Goal: Task Accomplishment & Management: Use online tool/utility

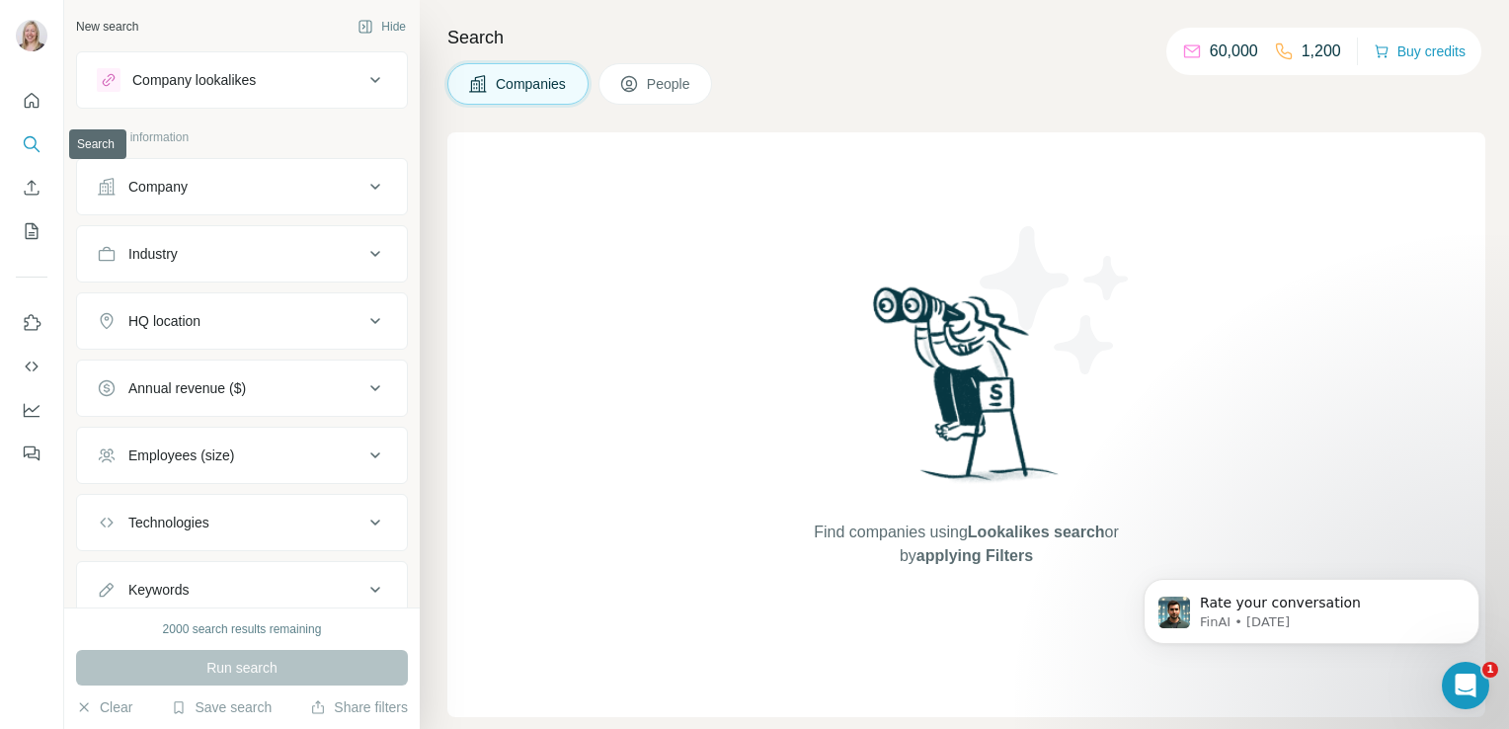
click at [27, 140] on icon "Search" at bounding box center [32, 144] width 20 height 20
click at [135, 189] on div "Company" at bounding box center [157, 187] width 59 height 20
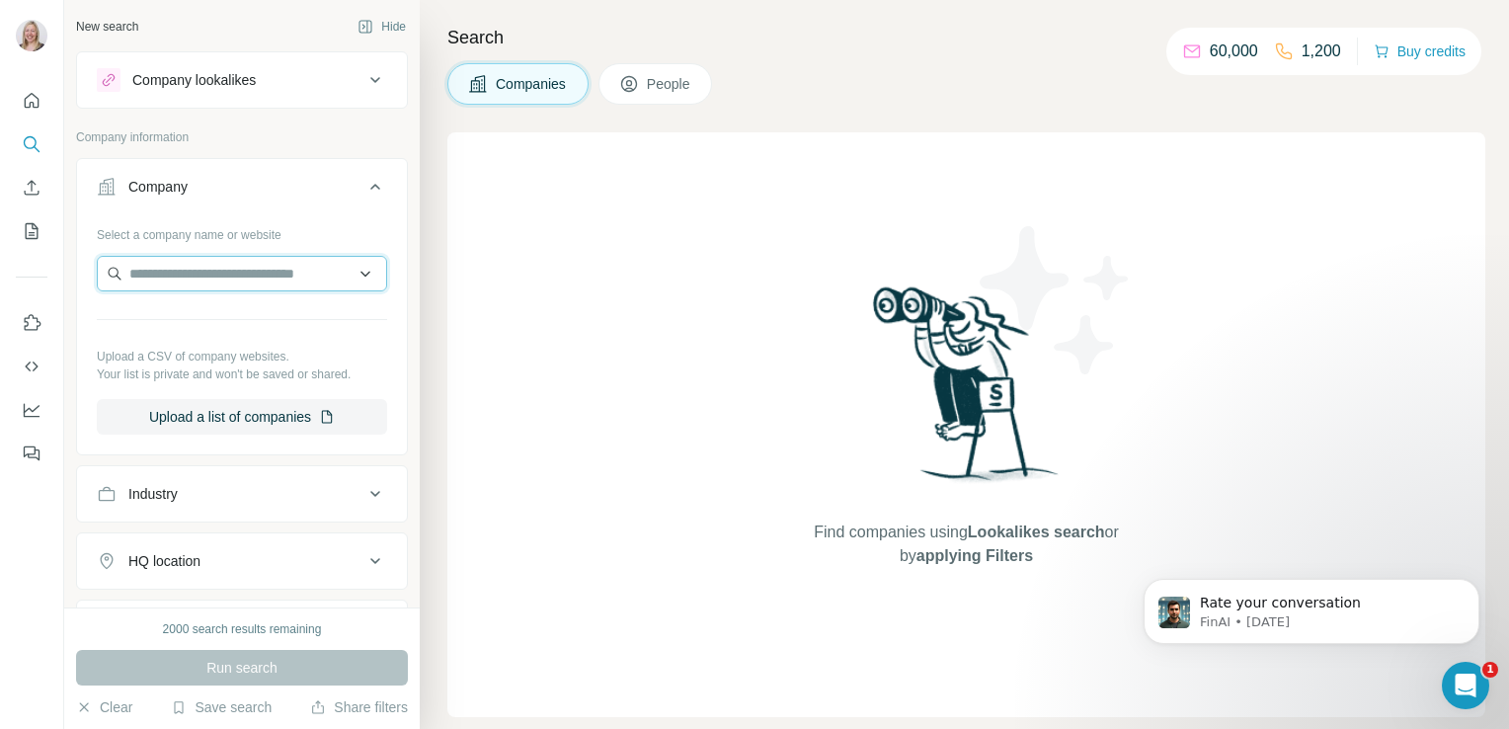
click at [194, 282] on input "text" at bounding box center [242, 274] width 290 height 36
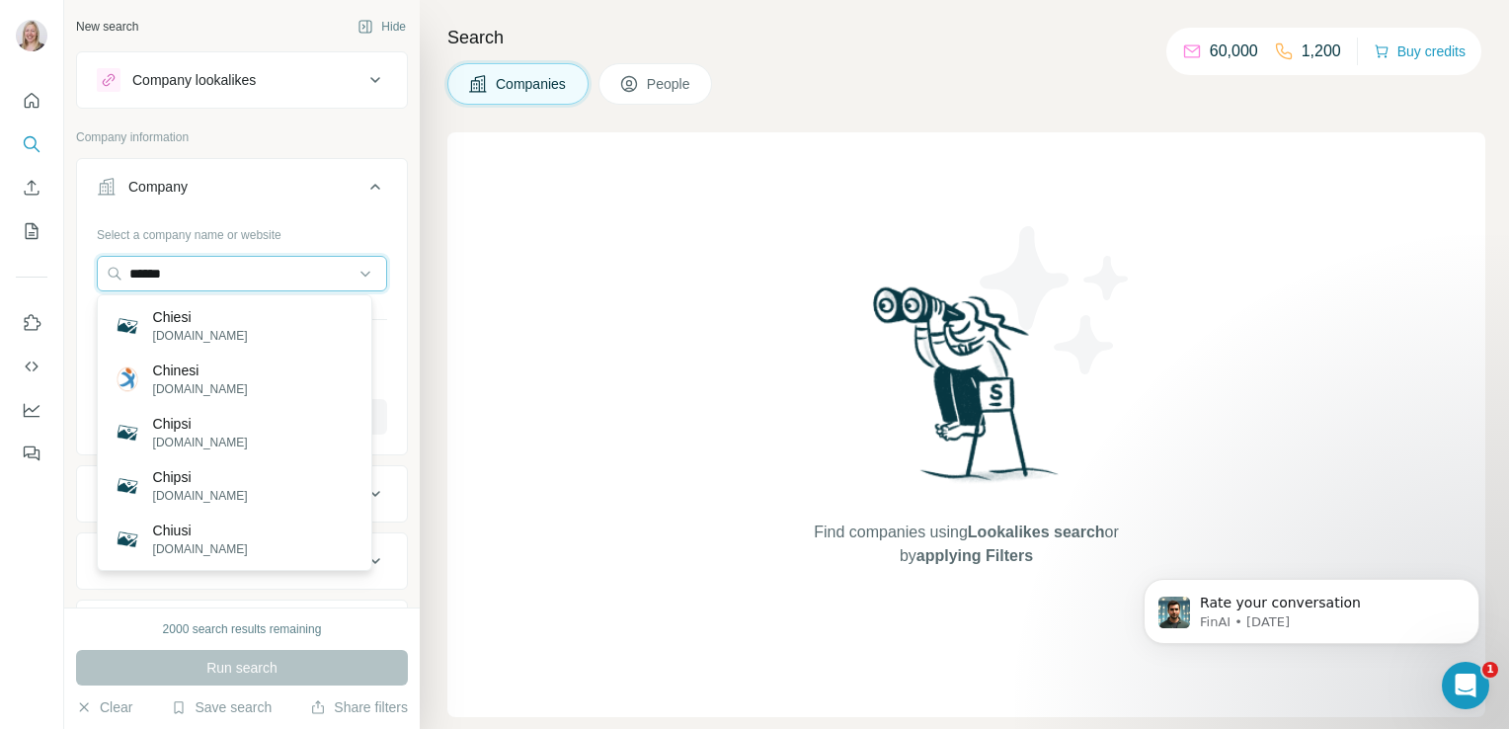
type input "******"
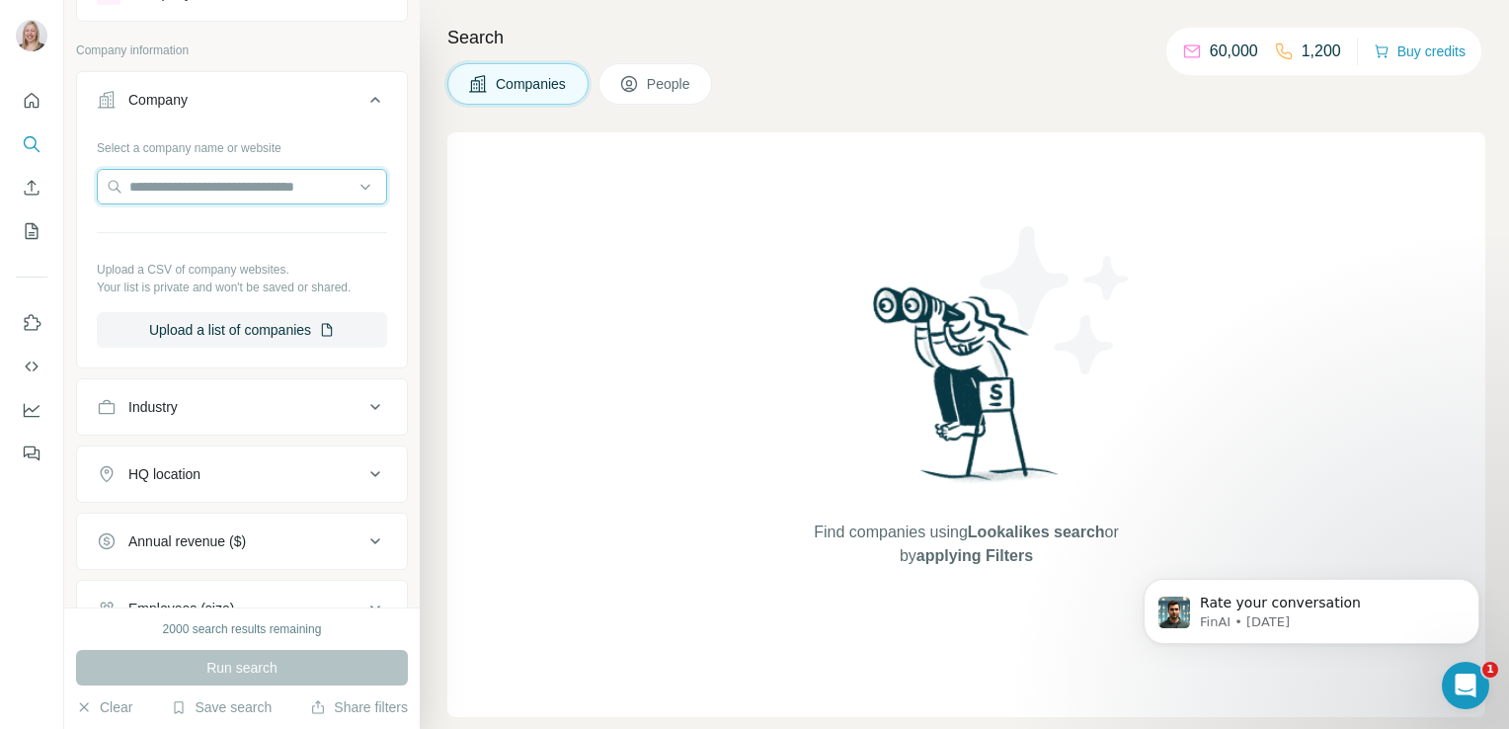
scroll to position [95, 0]
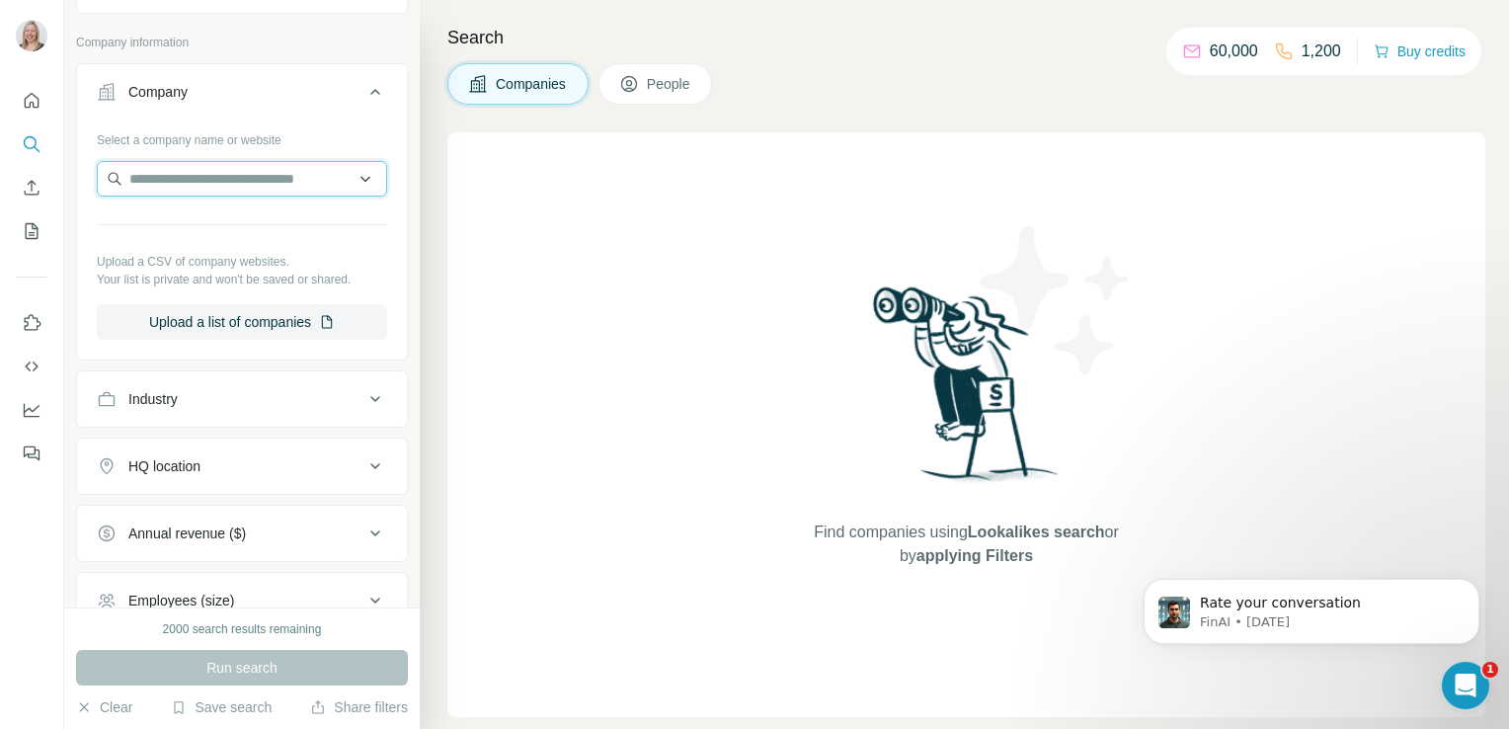
click at [240, 178] on input "text" at bounding box center [242, 179] width 290 height 36
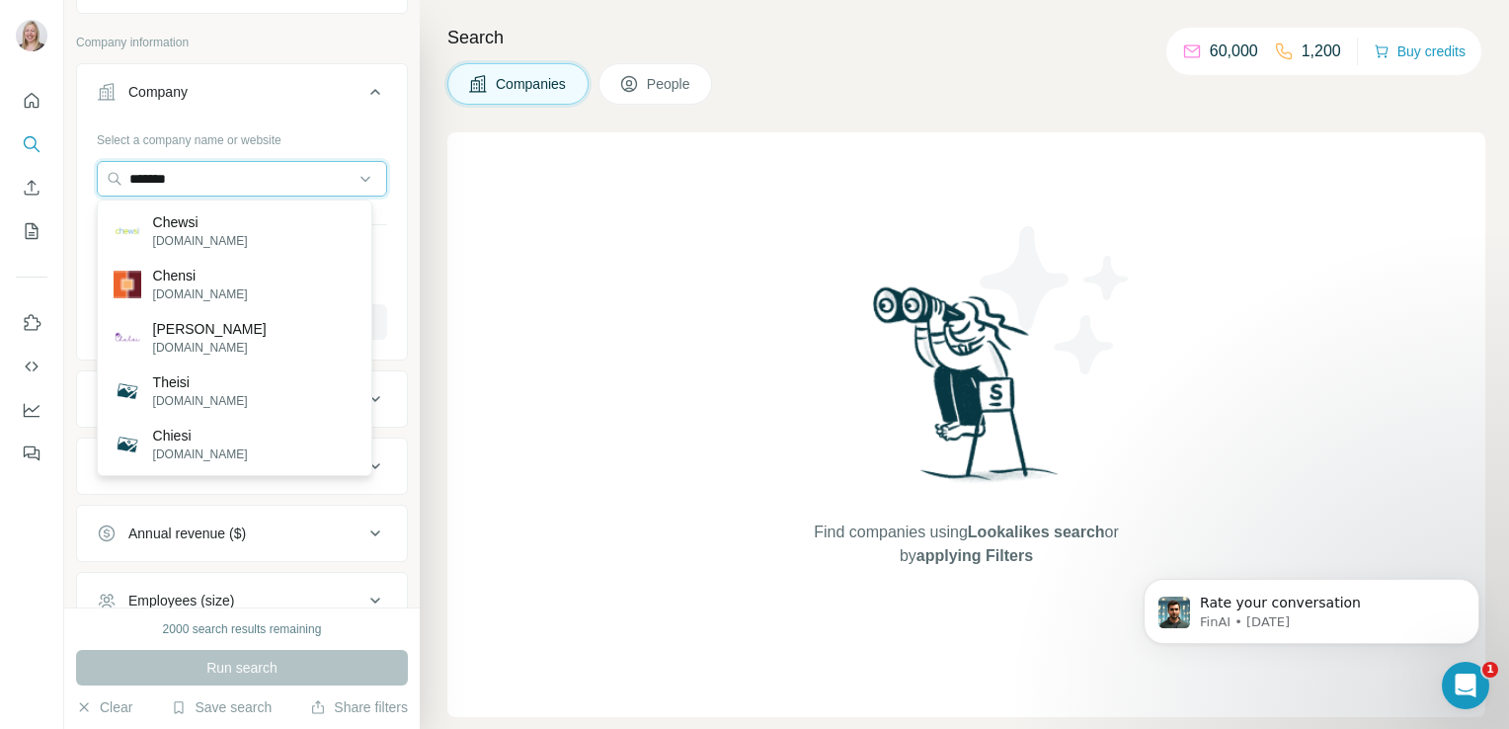
type input "******"
click at [196, 444] on div "Chiesi [DOMAIN_NAME]" at bounding box center [235, 444] width 266 height 53
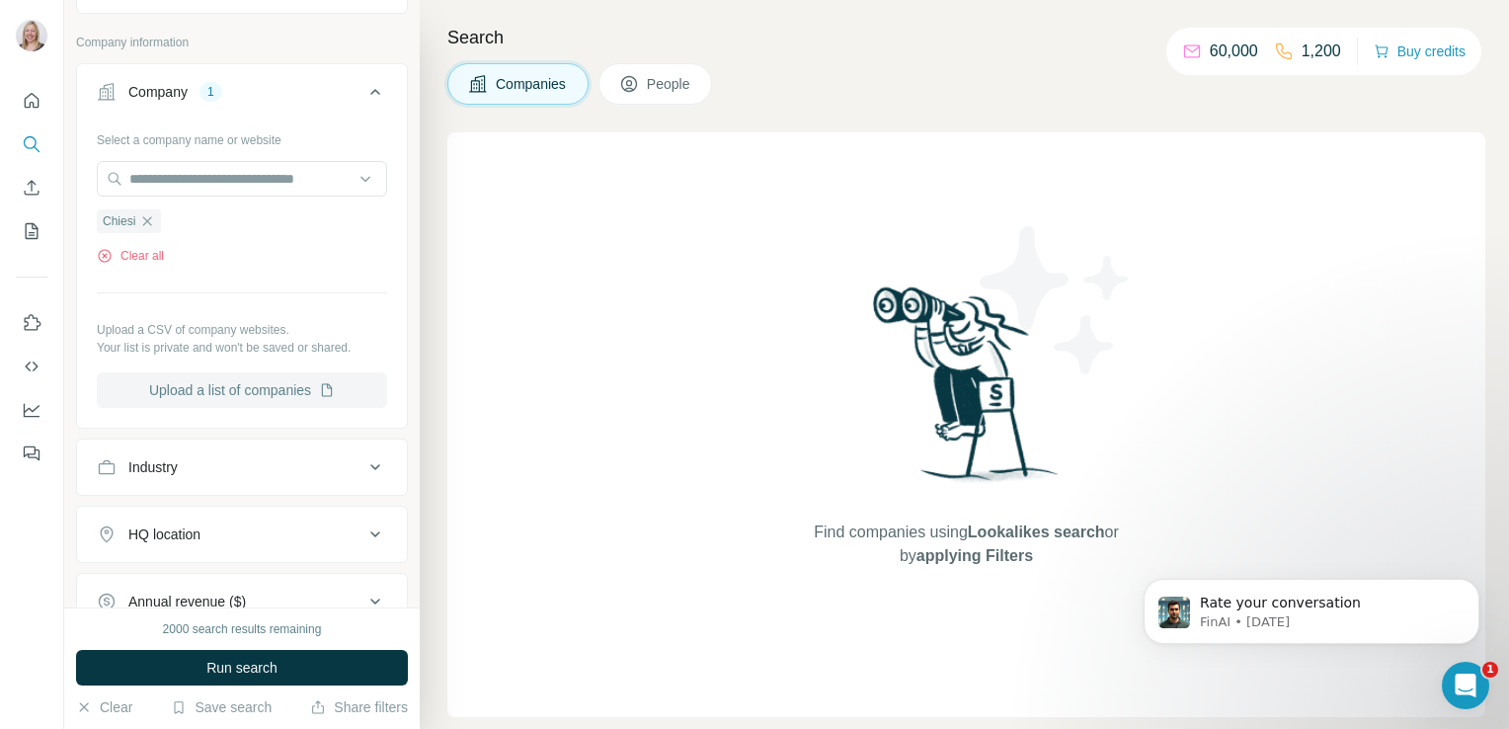
click at [212, 396] on button "Upload a list of companies" at bounding box center [242, 390] width 290 height 36
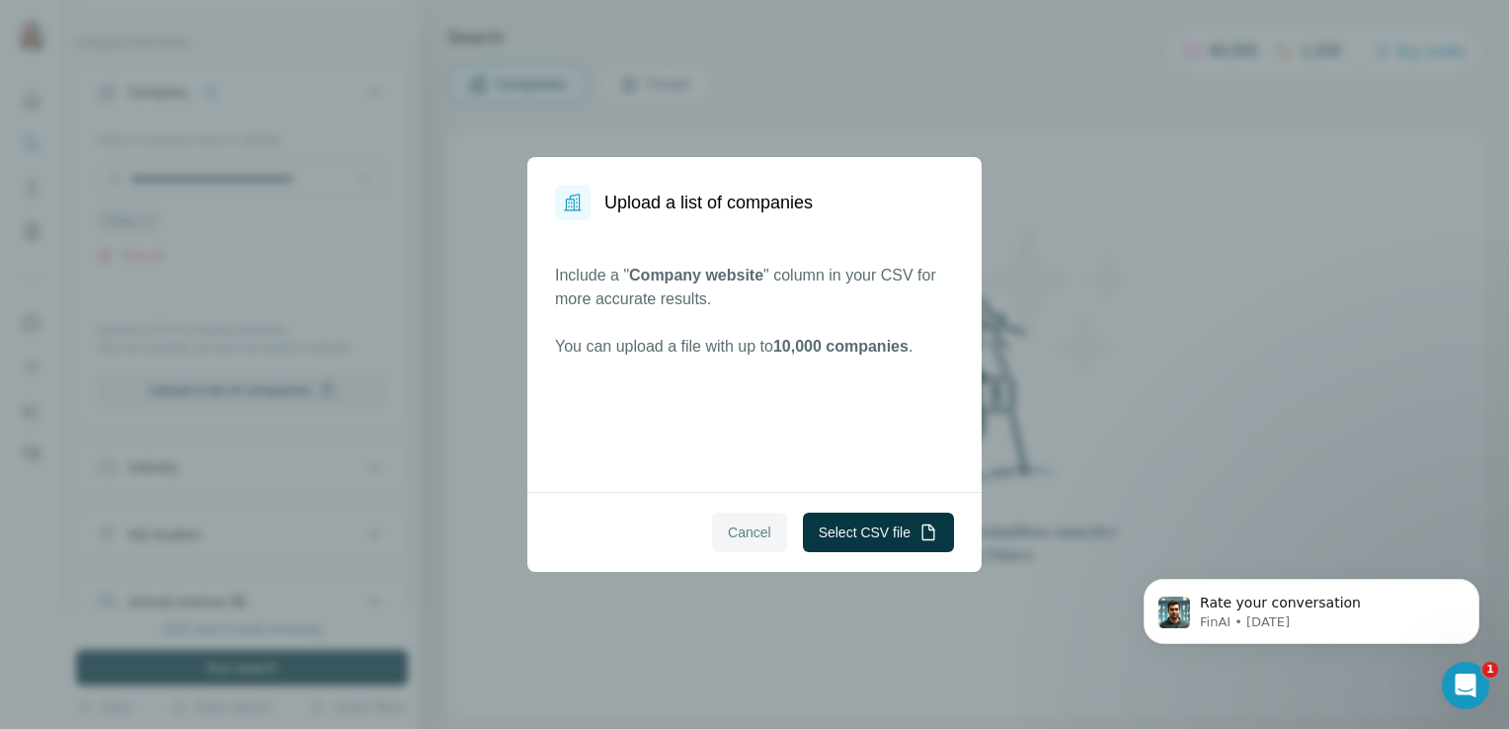
click at [746, 525] on span "Cancel" at bounding box center [749, 532] width 43 height 20
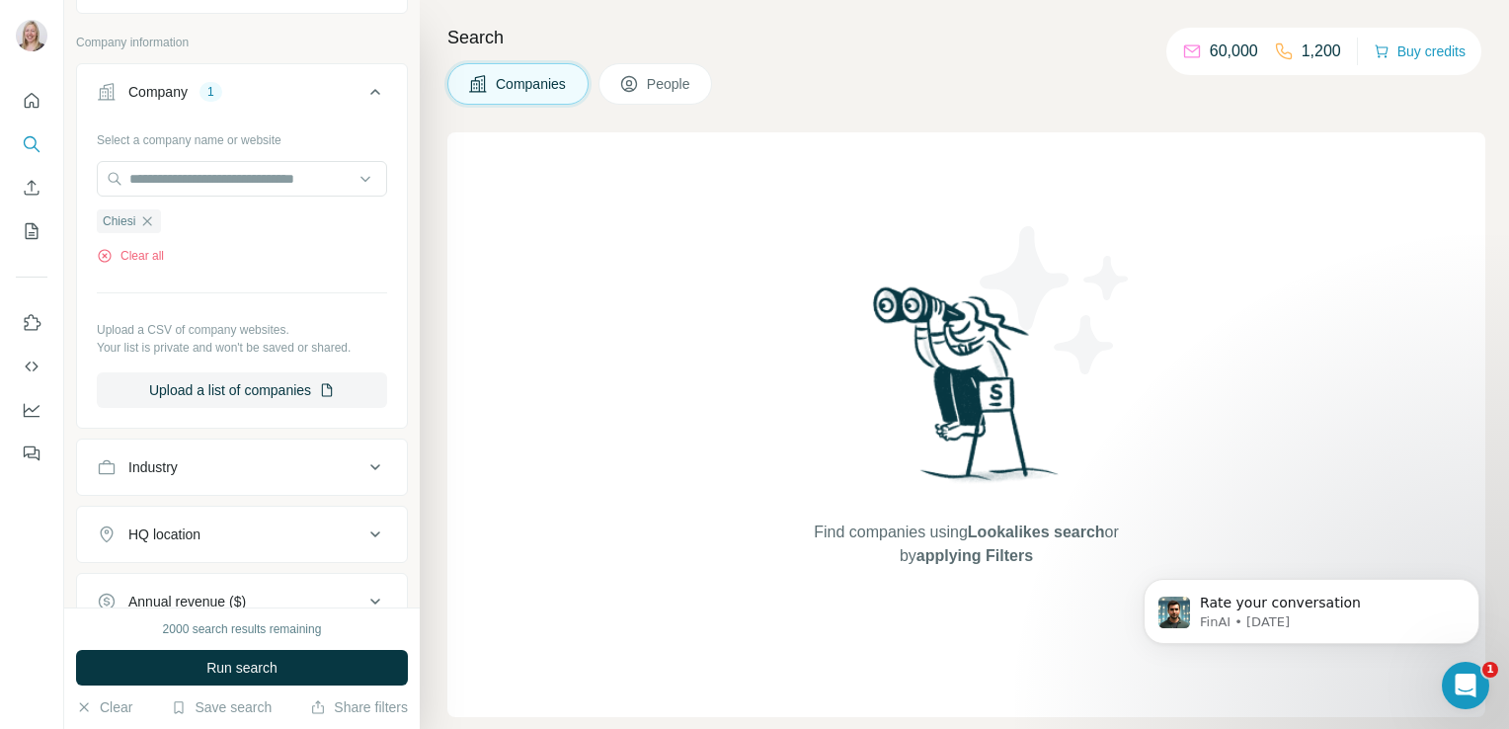
click at [183, 471] on div "Industry" at bounding box center [230, 467] width 267 height 20
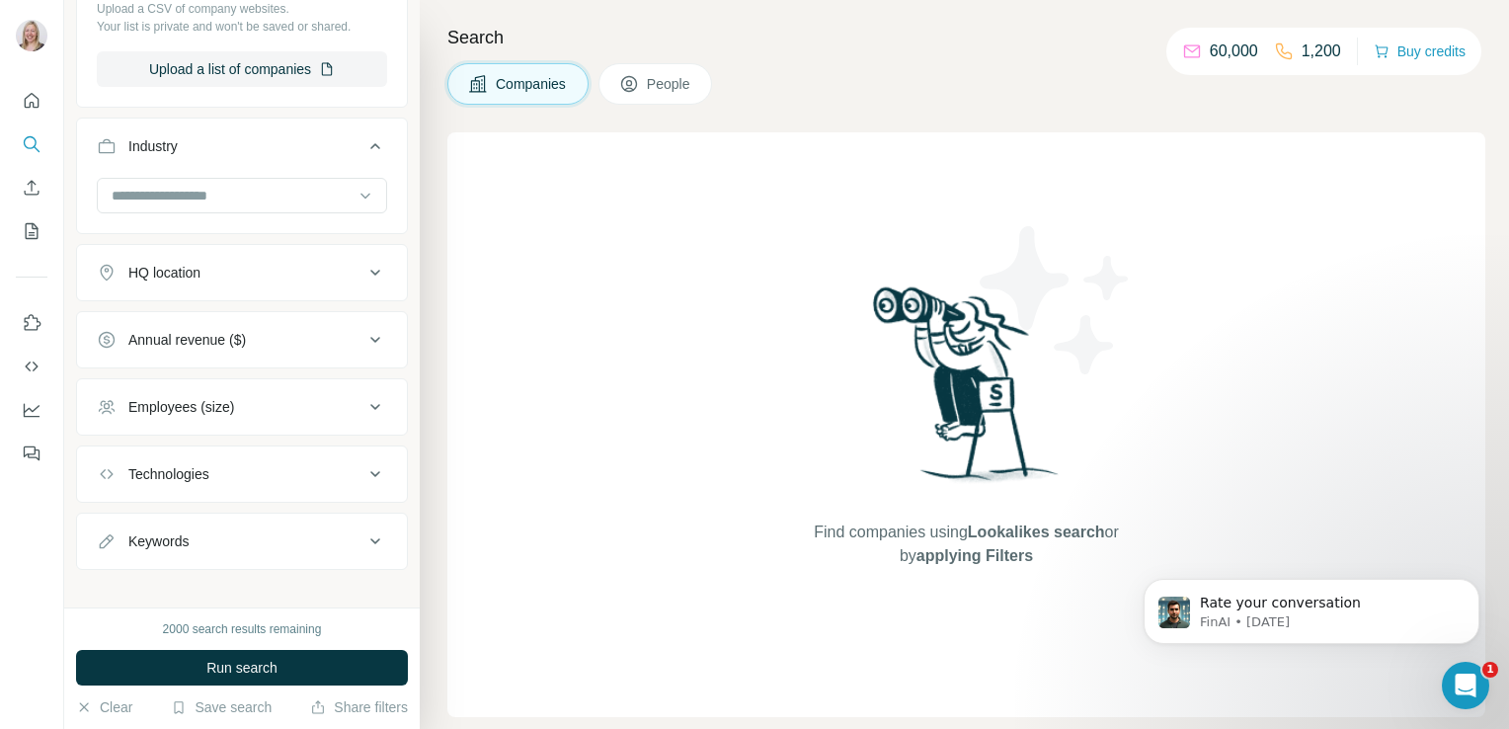
scroll to position [429, 0]
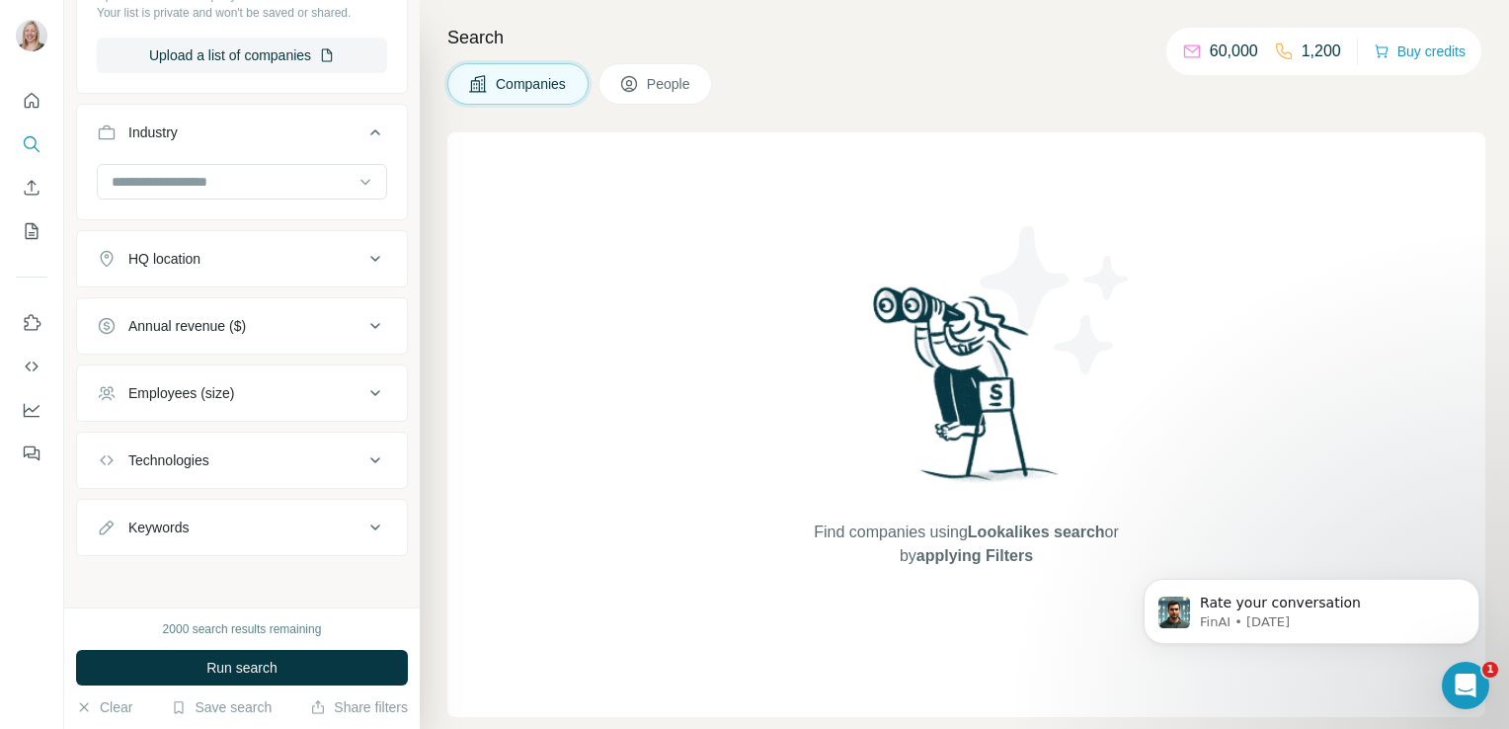
drag, startPoint x: 450, startPoint y: 441, endPoint x: 446, endPoint y: 457, distance: 16.3
click at [447, 457] on div "Find companies using Lookalikes search or by applying Filters" at bounding box center [966, 424] width 1038 height 584
click at [271, 669] on span "Run search" at bounding box center [241, 668] width 71 height 20
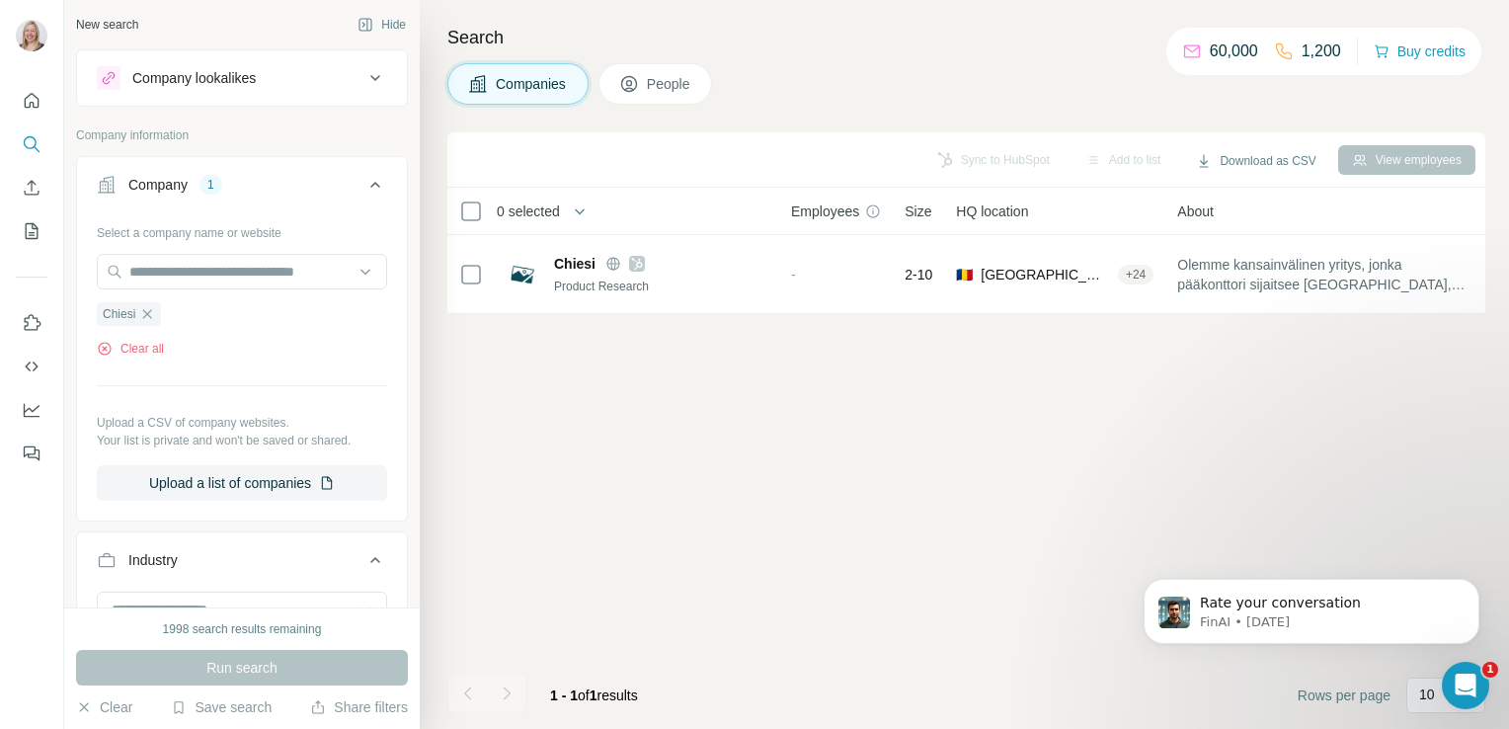
scroll to position [0, 0]
click at [679, 76] on span "People" at bounding box center [669, 84] width 45 height 20
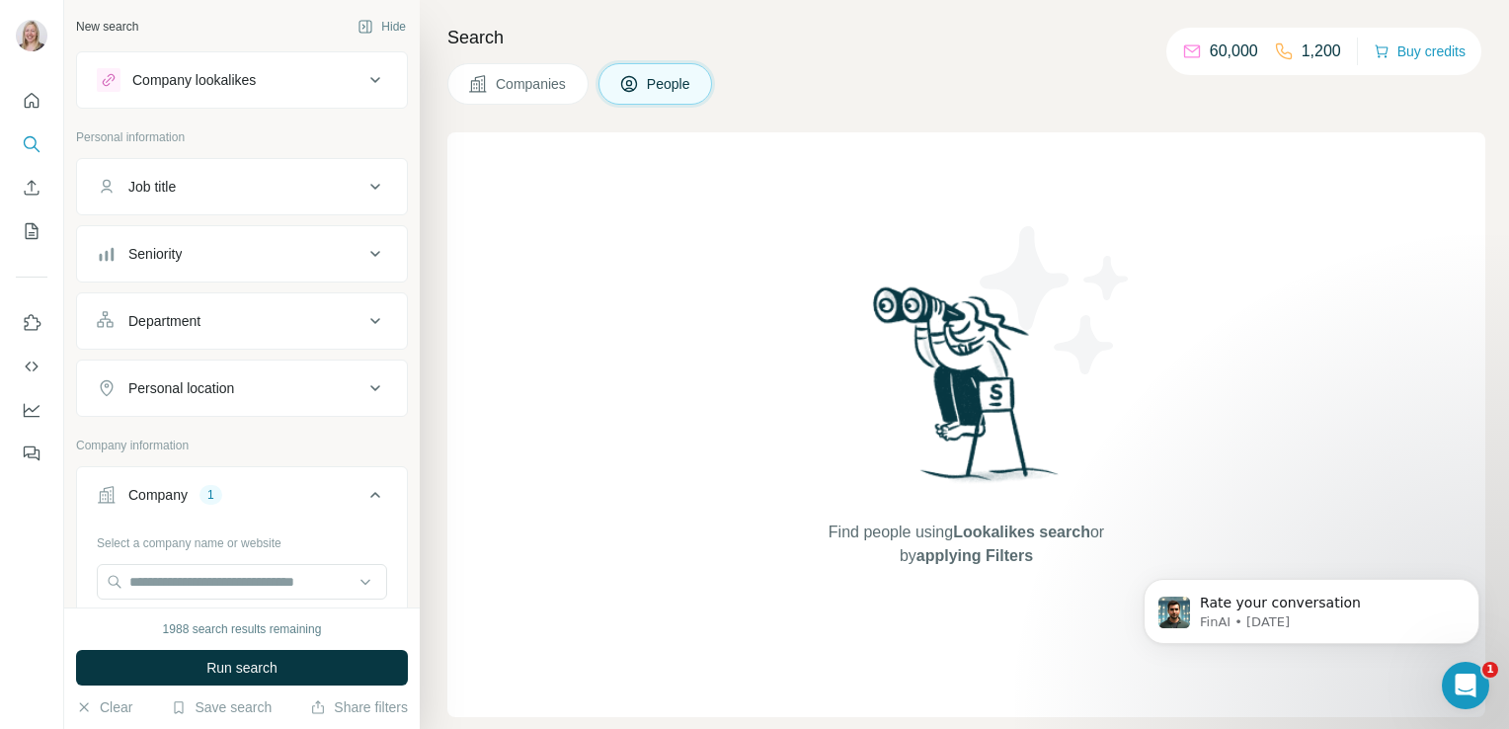
click at [402, 172] on div "New search Hide Company lookalikes Personal information Job title Seniority Dep…" at bounding box center [241, 303] width 355 height 607
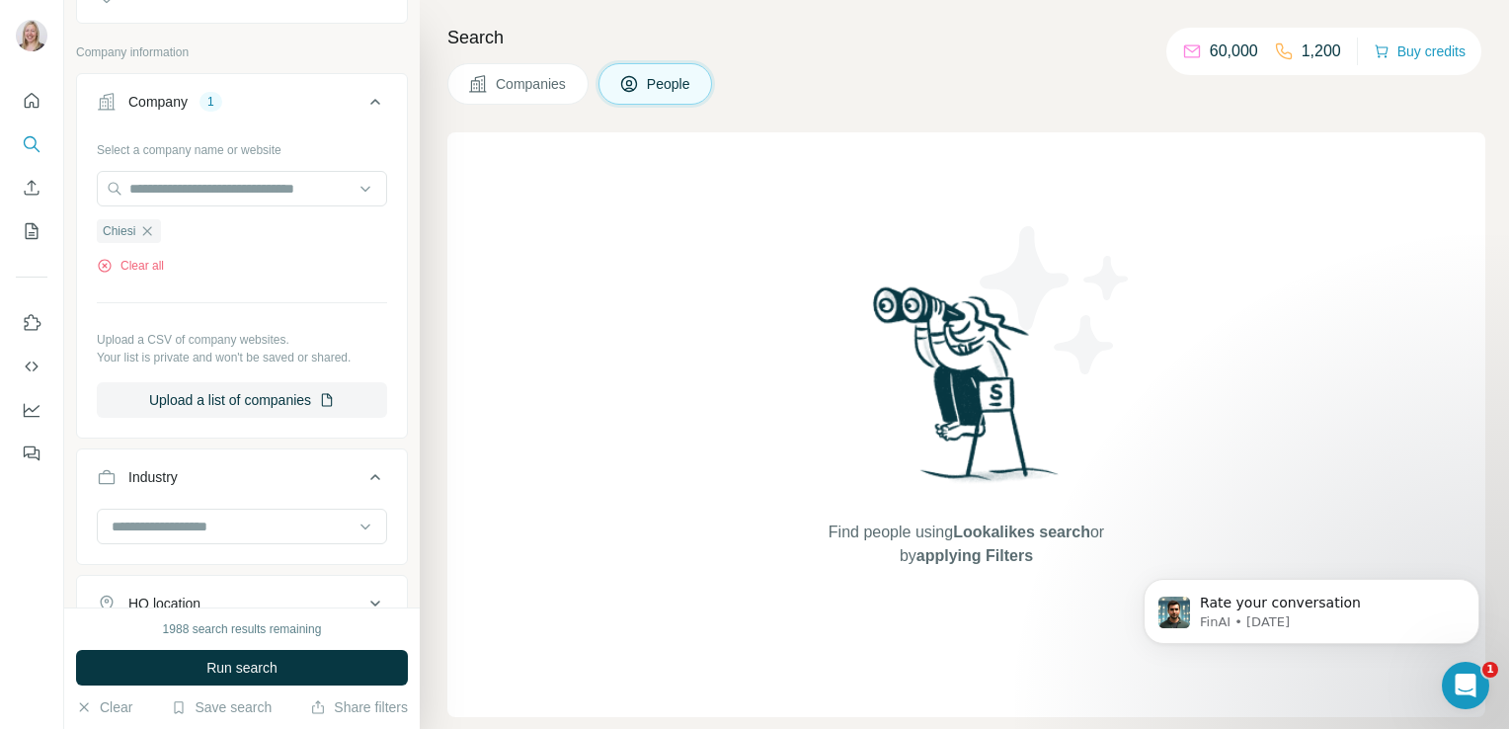
scroll to position [442, 0]
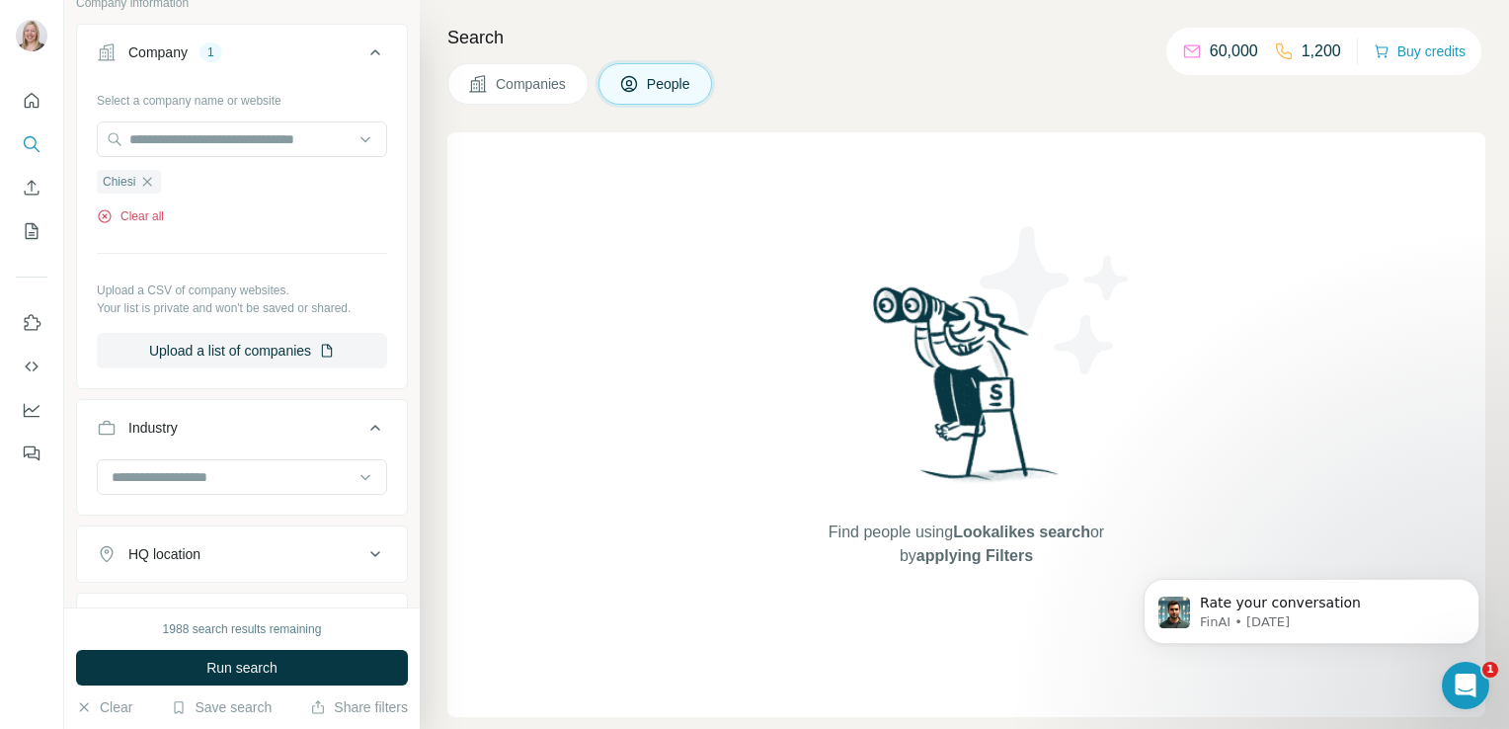
click at [150, 213] on button "Clear all" at bounding box center [130, 216] width 67 height 18
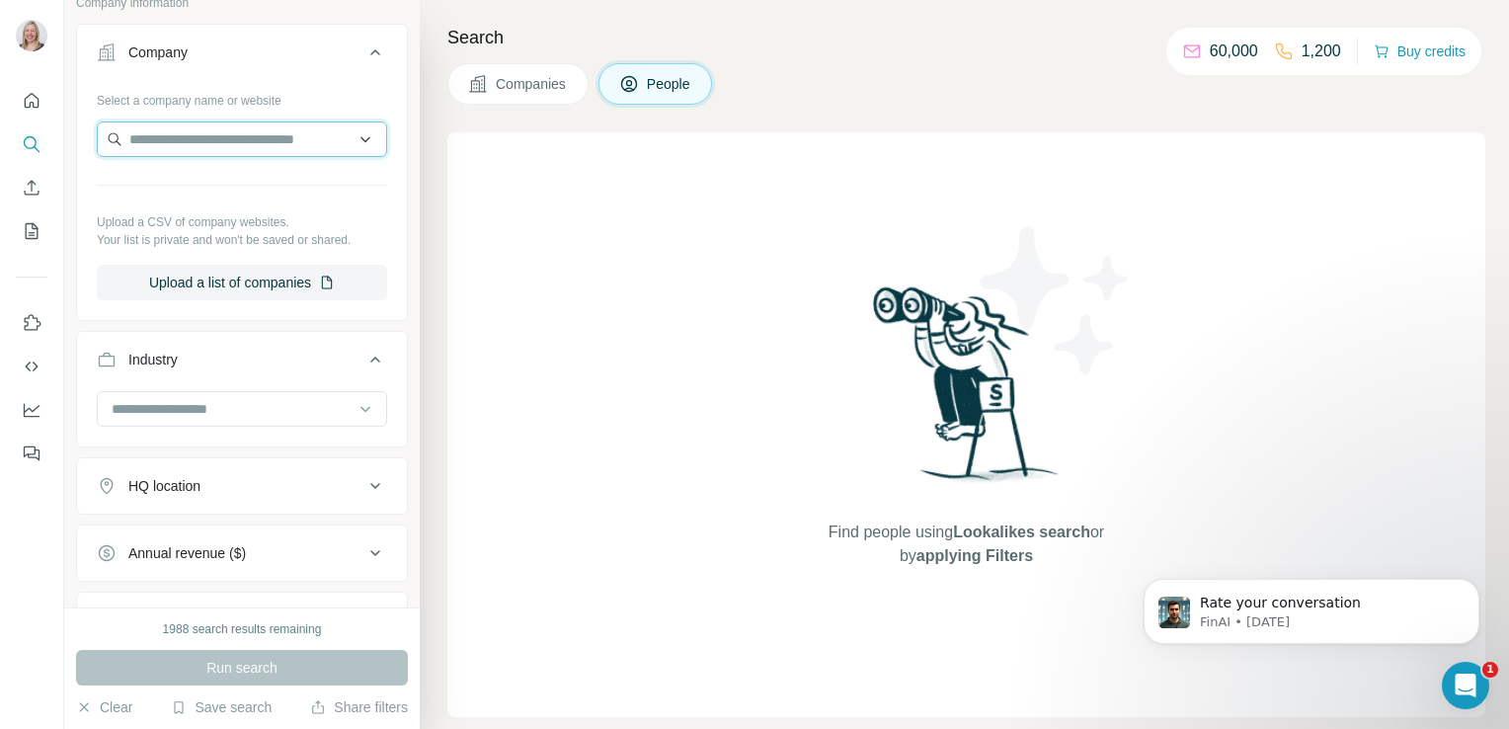
click at [177, 133] on input "text" at bounding box center [242, 139] width 290 height 36
type input "******"
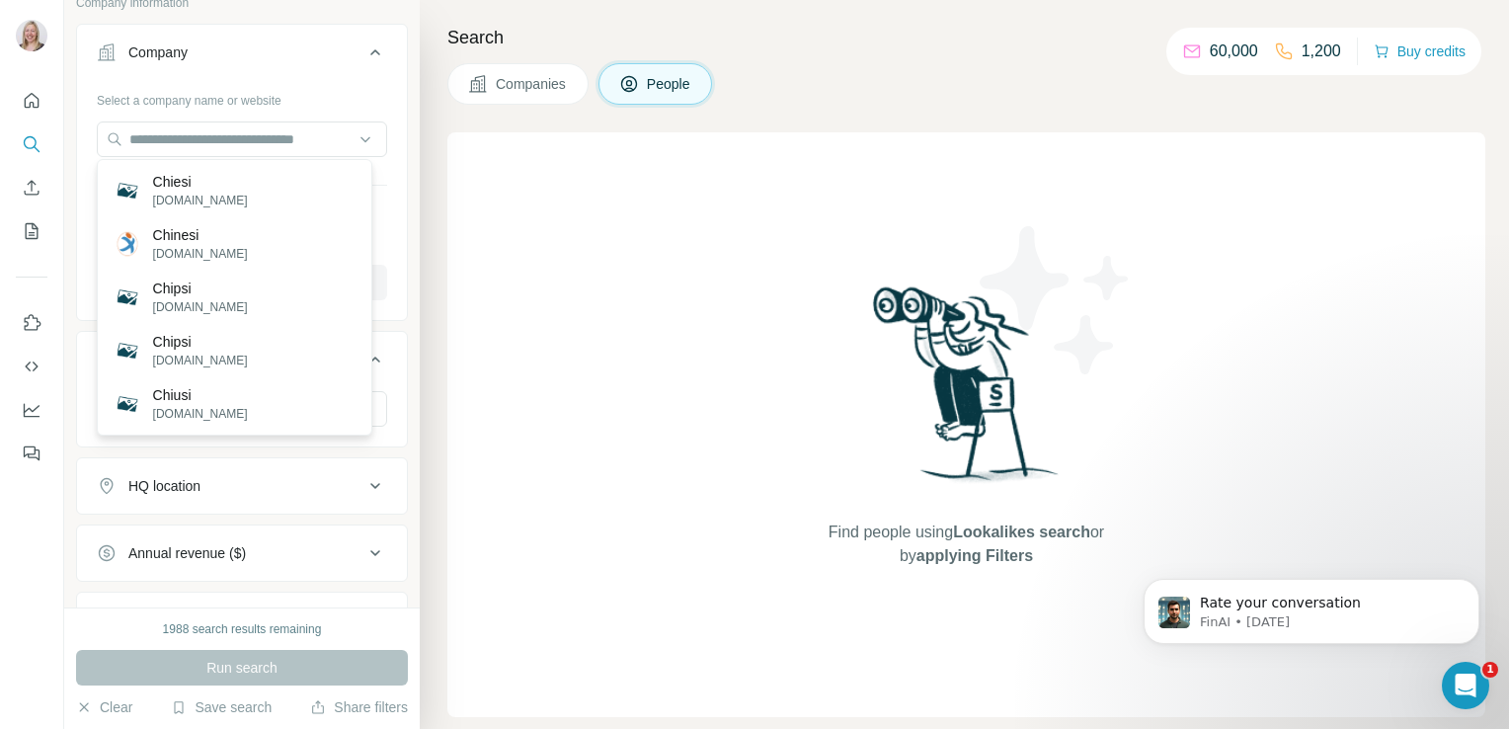
click at [399, 173] on div "New search Hide Company lookalikes Personal information Job title Seniority Dep…" at bounding box center [241, 303] width 355 height 607
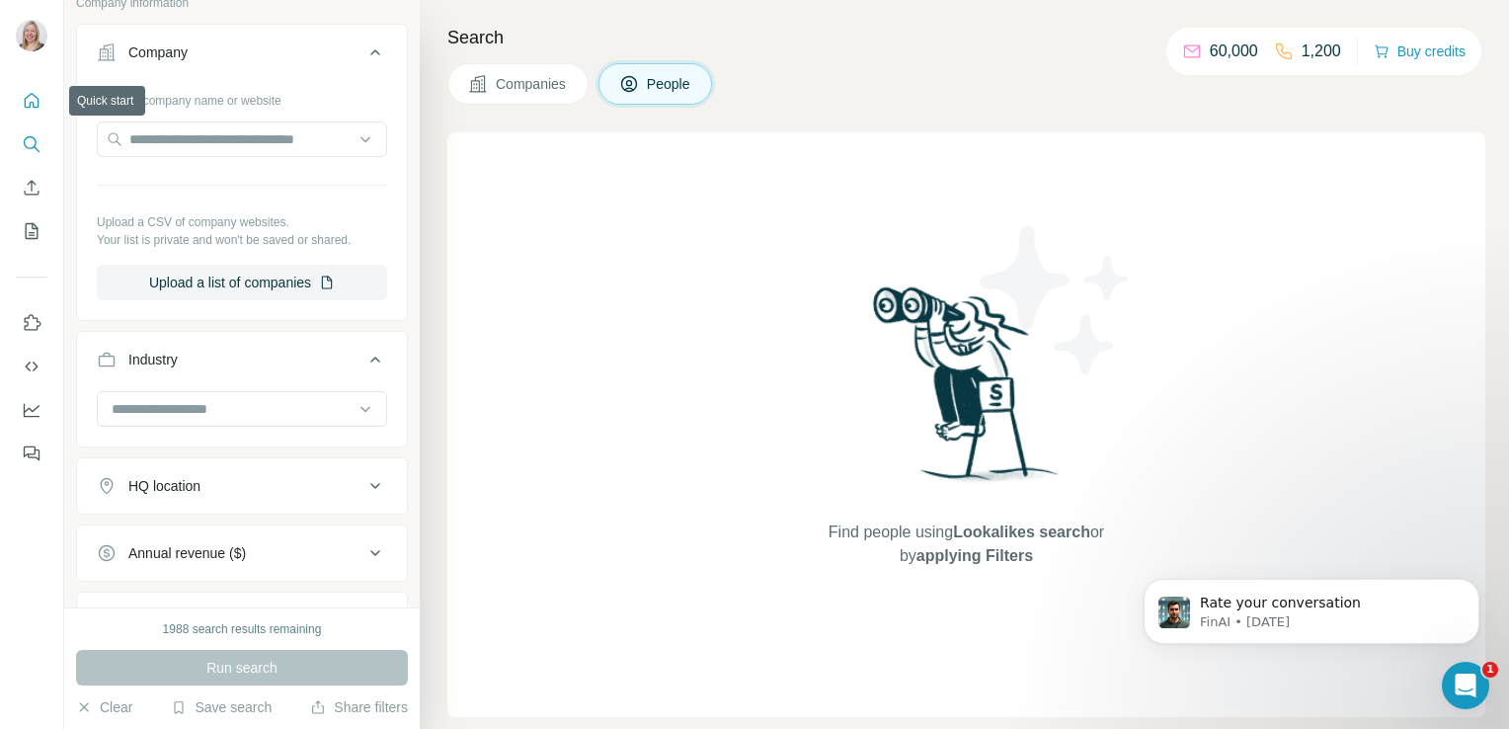
click at [32, 102] on icon "Quick start" at bounding box center [32, 100] width 15 height 15
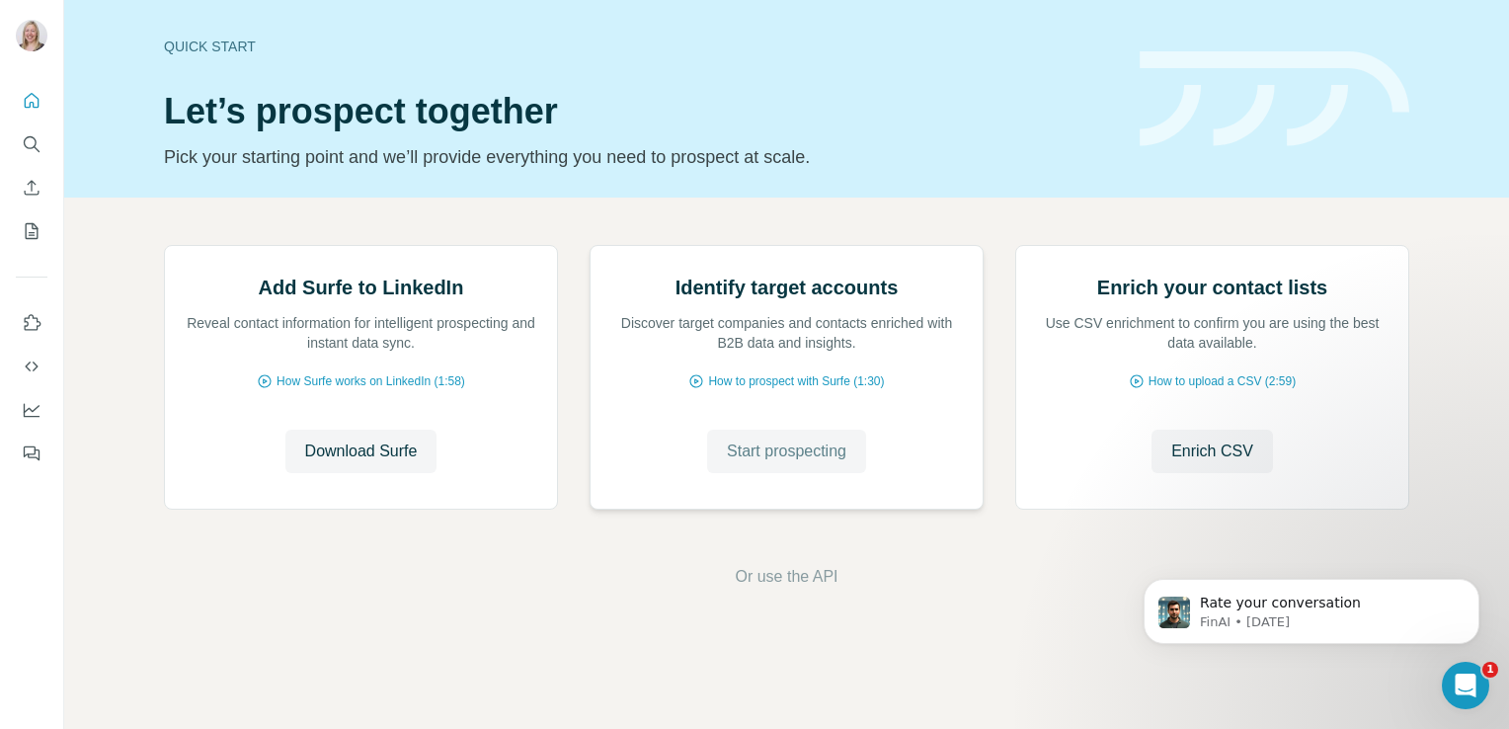
click at [761, 473] on button "Start prospecting" at bounding box center [786, 450] width 159 height 43
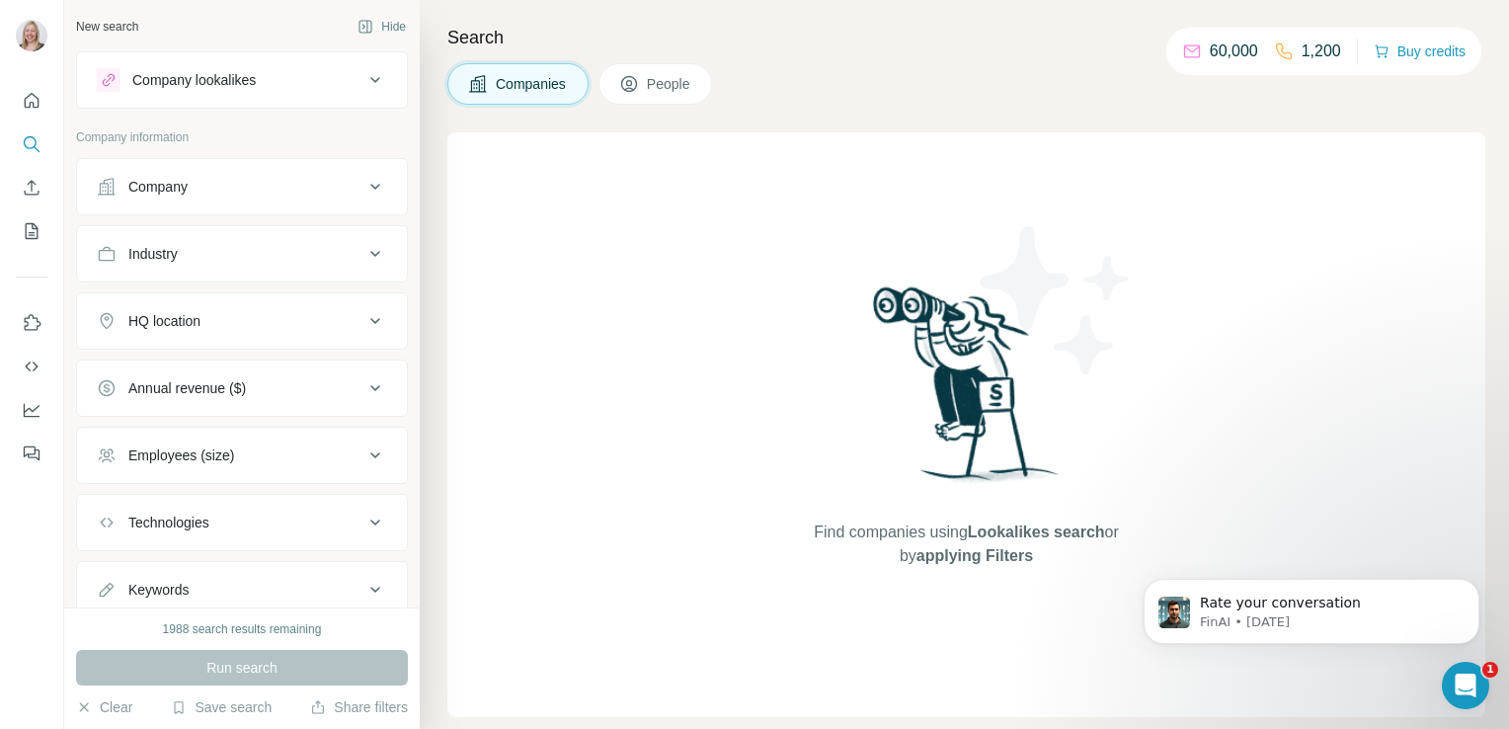
click at [363, 184] on icon at bounding box center [375, 187] width 24 height 24
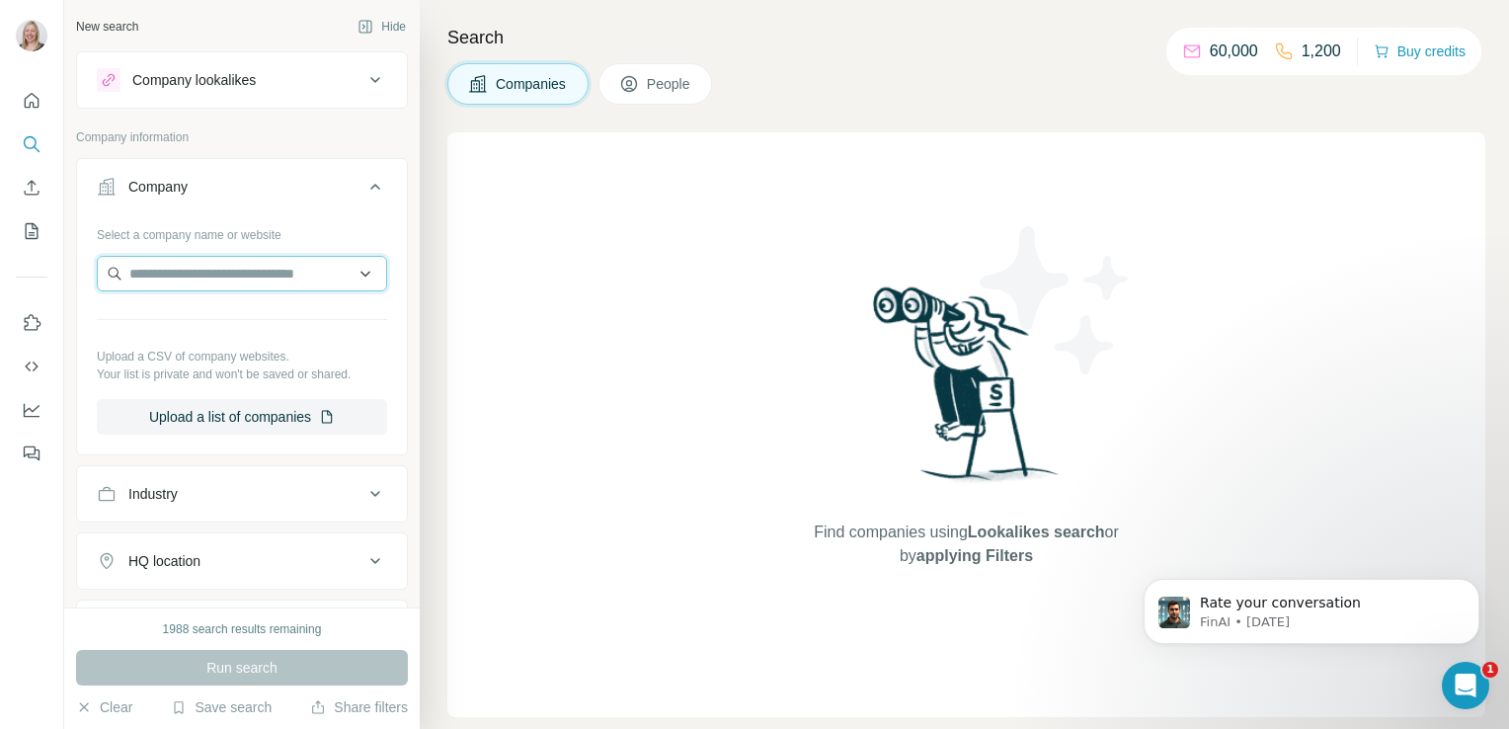
click at [247, 277] on input "text" at bounding box center [242, 274] width 290 height 36
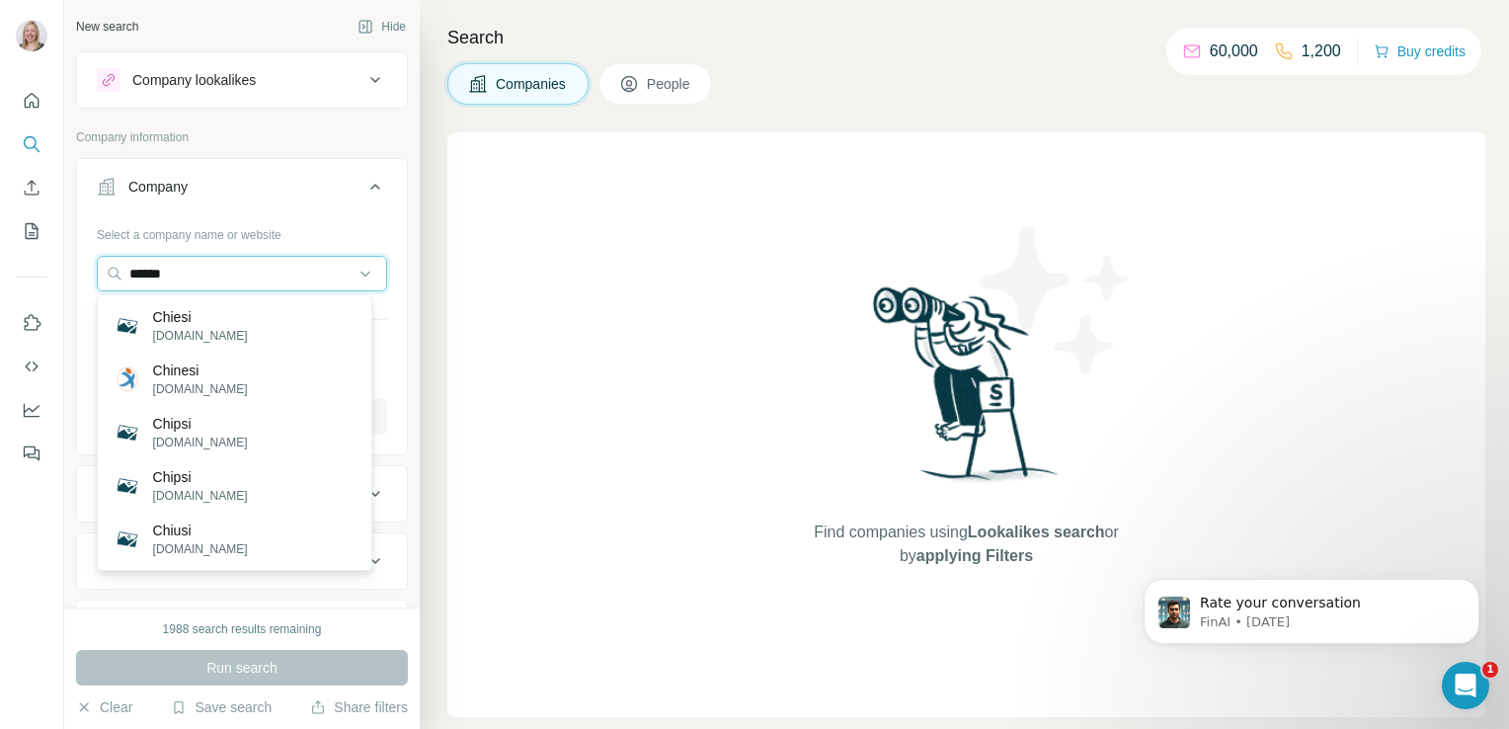
drag, startPoint x: 241, startPoint y: 276, endPoint x: 46, endPoint y: 277, distance: 194.5
click at [46, 277] on div "New search Hide Company lookalikes Company information Company Select a company…" at bounding box center [754, 364] width 1509 height 729
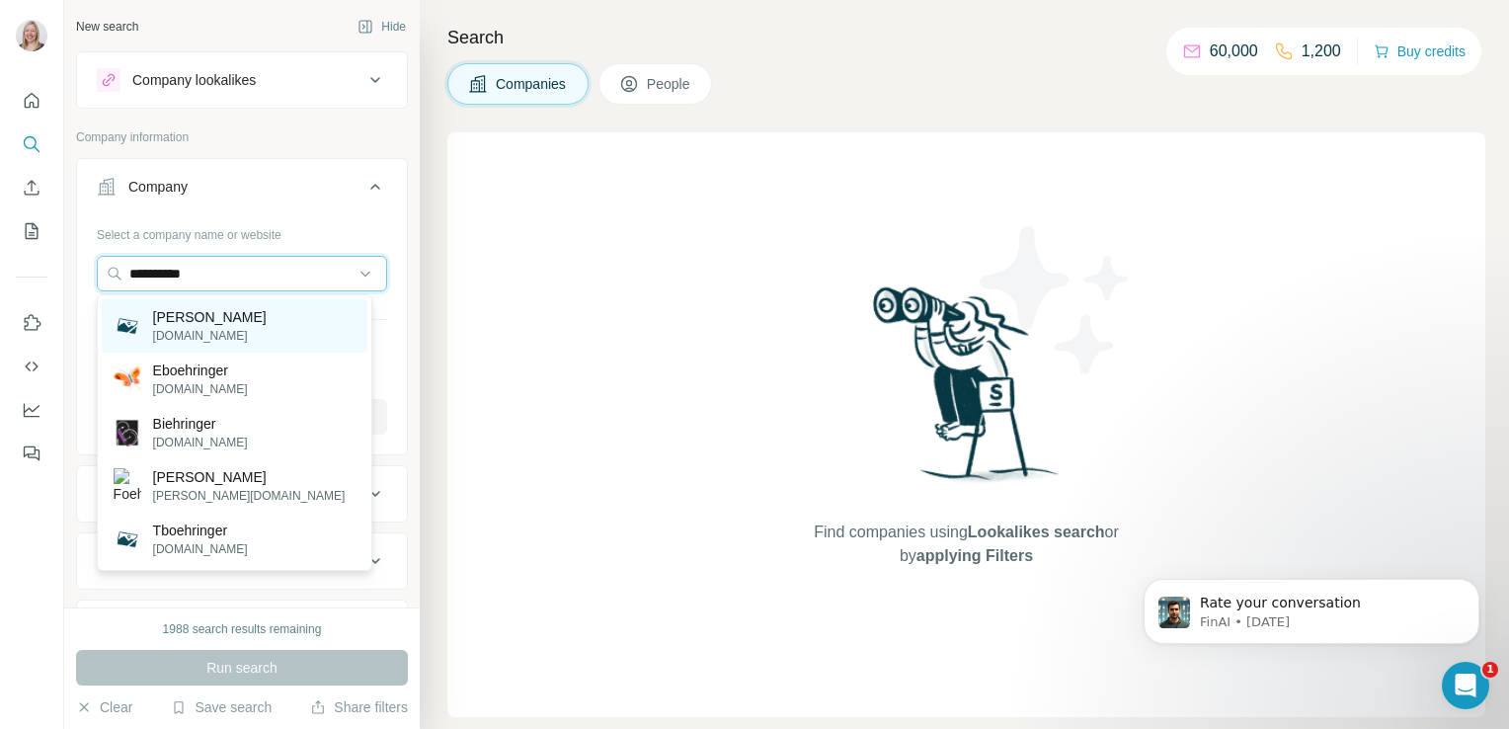
type input "**********"
click at [205, 335] on p "[DOMAIN_NAME]" at bounding box center [210, 336] width 114 height 18
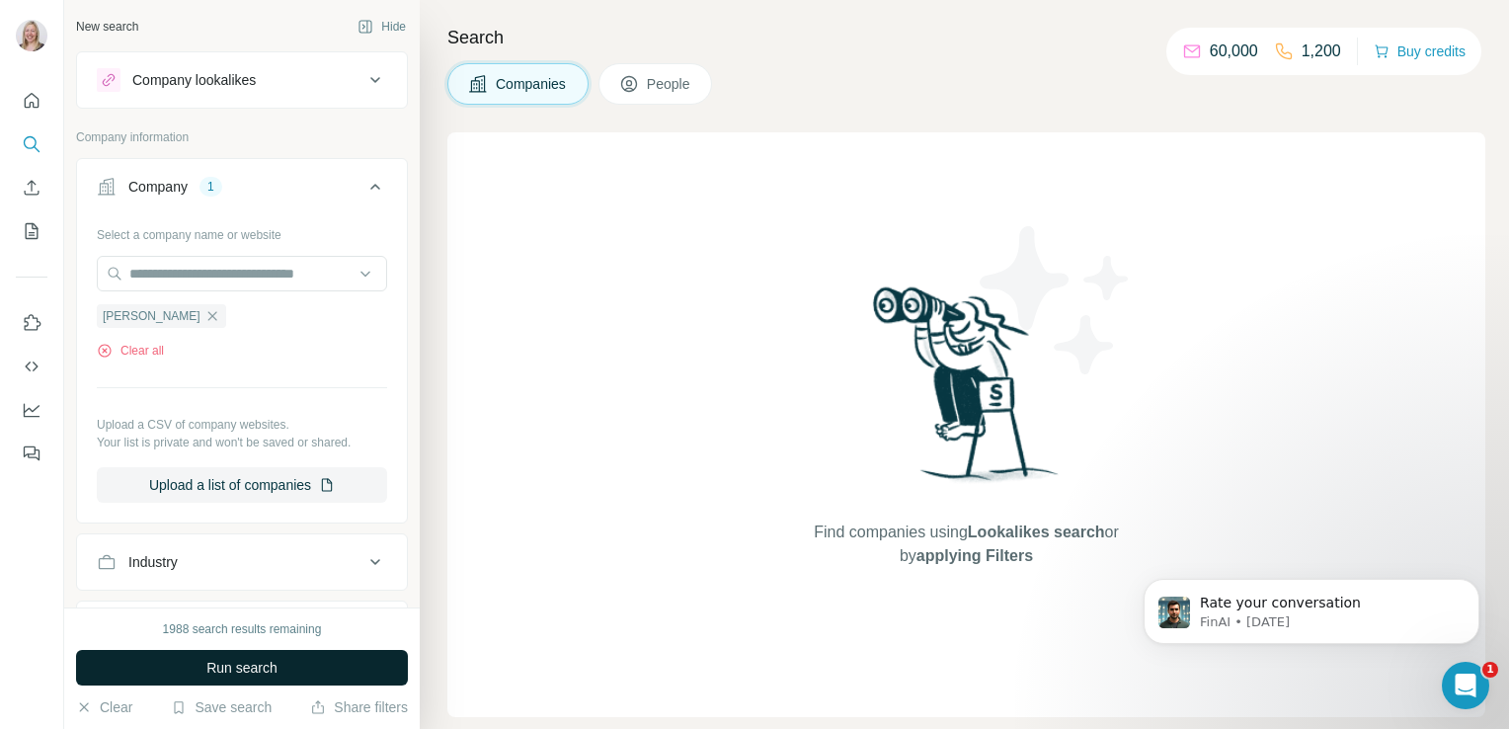
click at [330, 659] on button "Run search" at bounding box center [242, 668] width 332 height 36
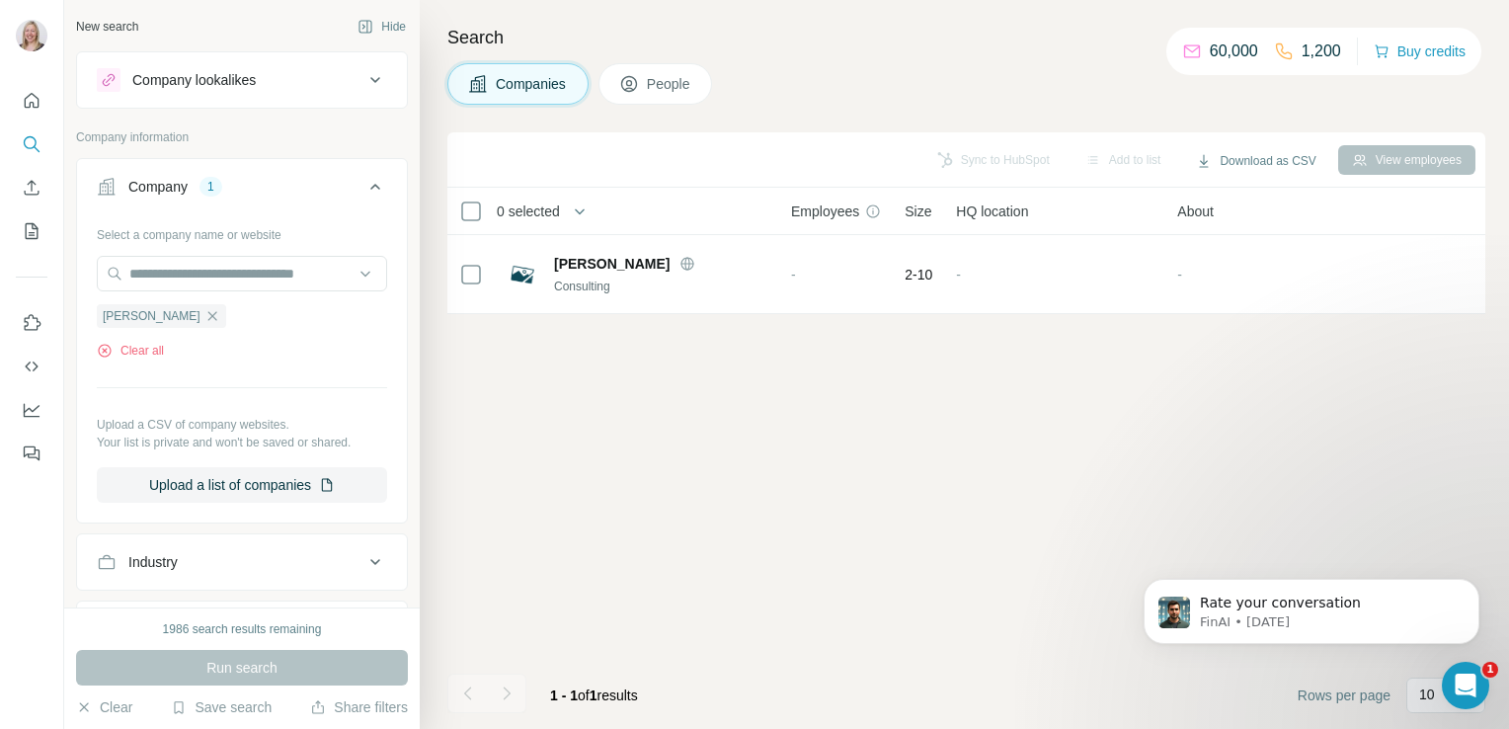
click at [663, 83] on span "People" at bounding box center [669, 84] width 45 height 20
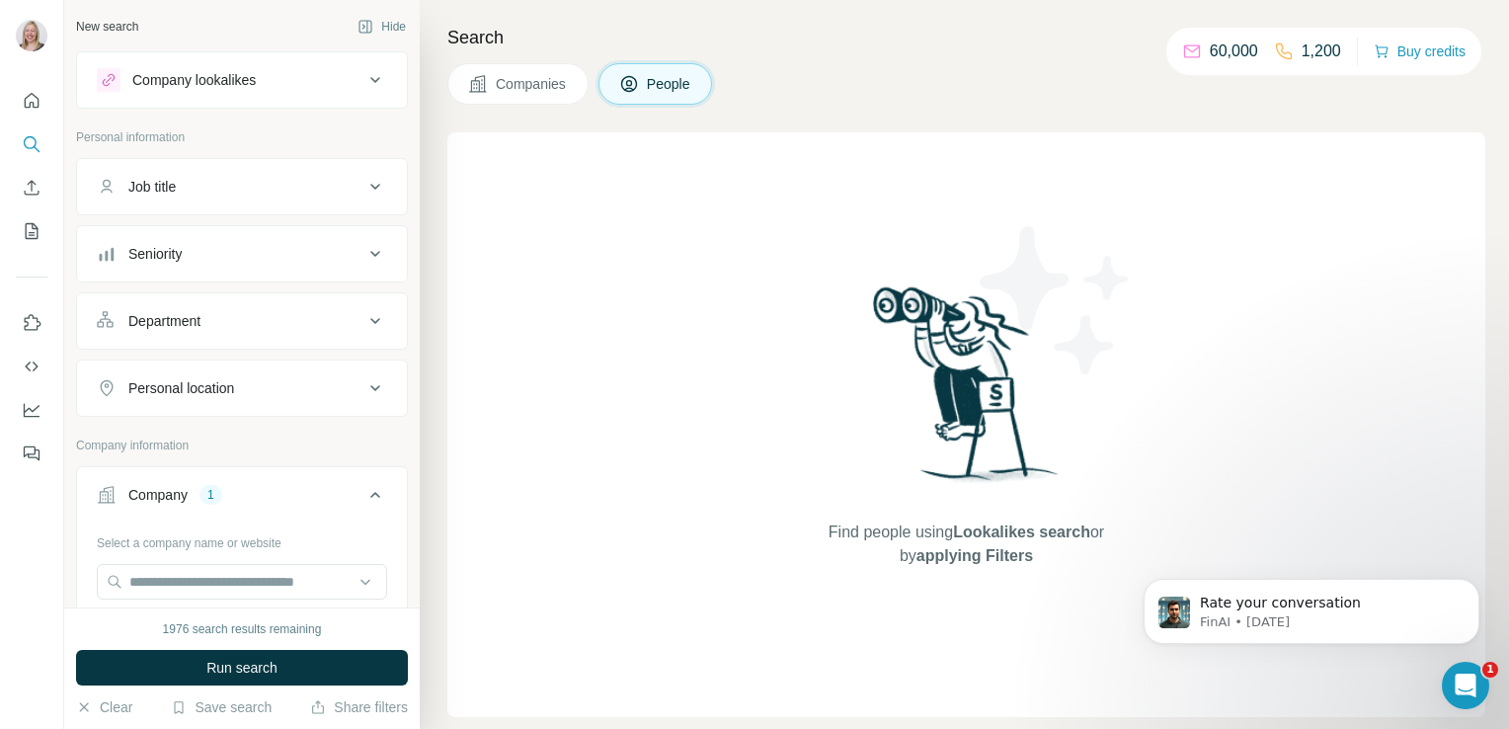
click at [547, 93] on button "Companies" at bounding box center [517, 83] width 141 height 41
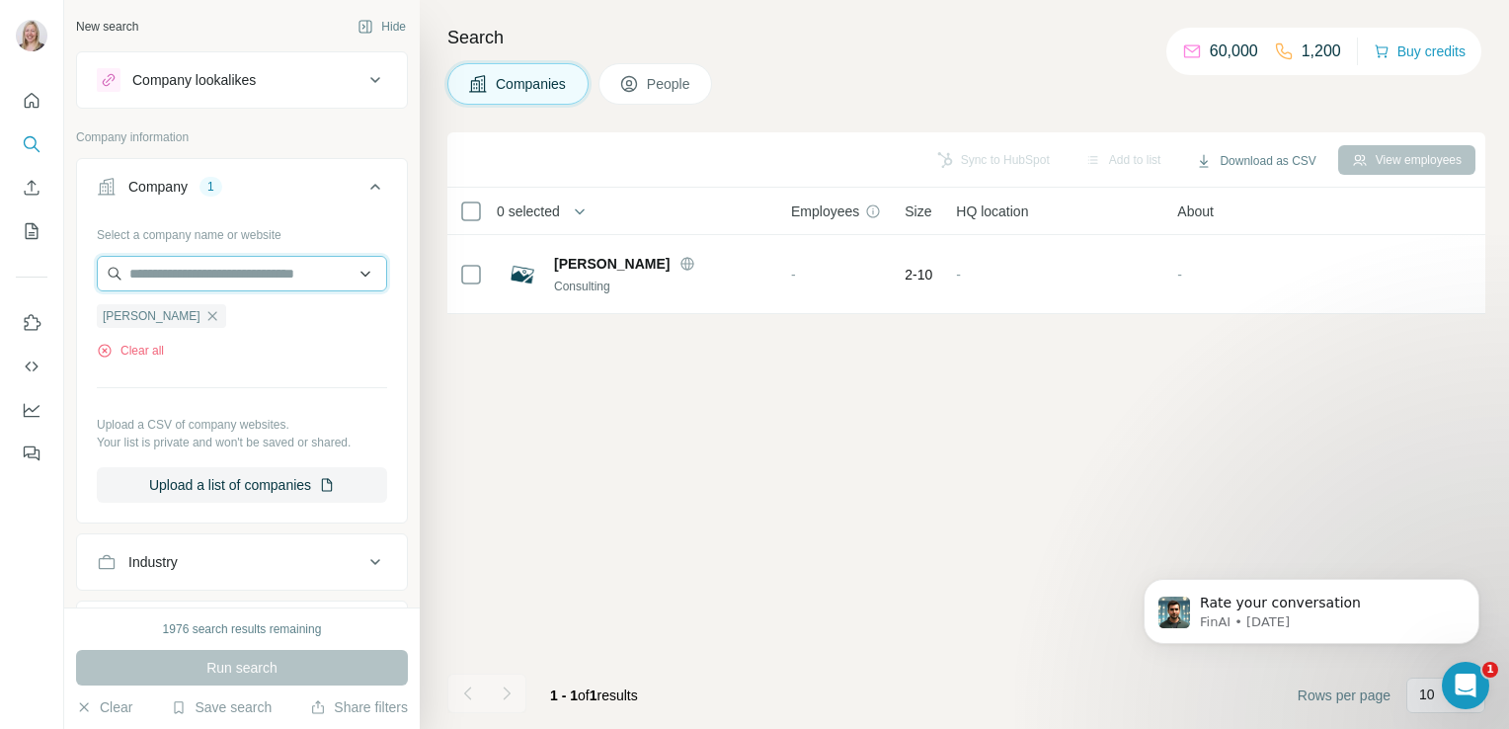
click at [238, 282] on input "text" at bounding box center [242, 274] width 290 height 36
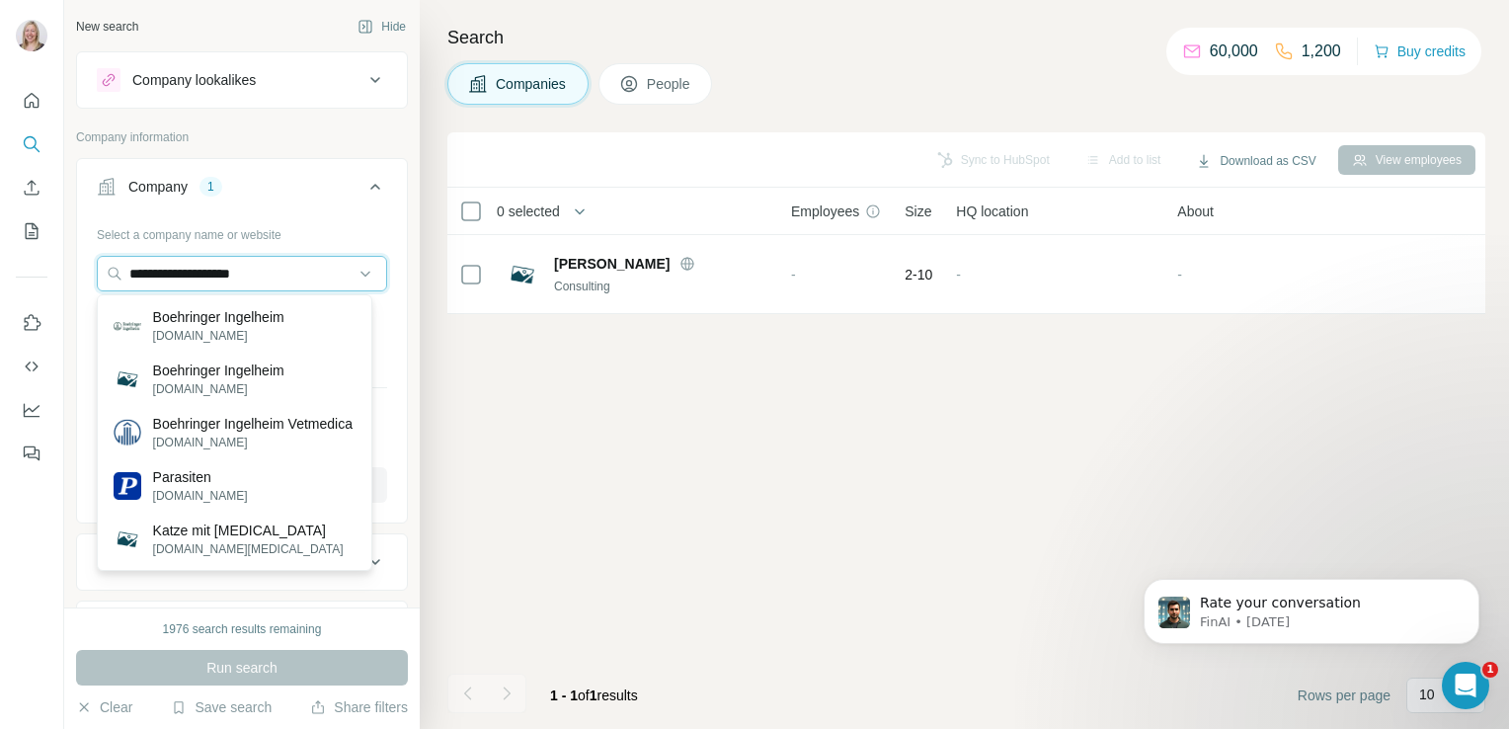
drag, startPoint x: 294, startPoint y: 269, endPoint x: 5, endPoint y: 283, distance: 289.6
click at [5, 283] on div "**********" at bounding box center [754, 364] width 1509 height 729
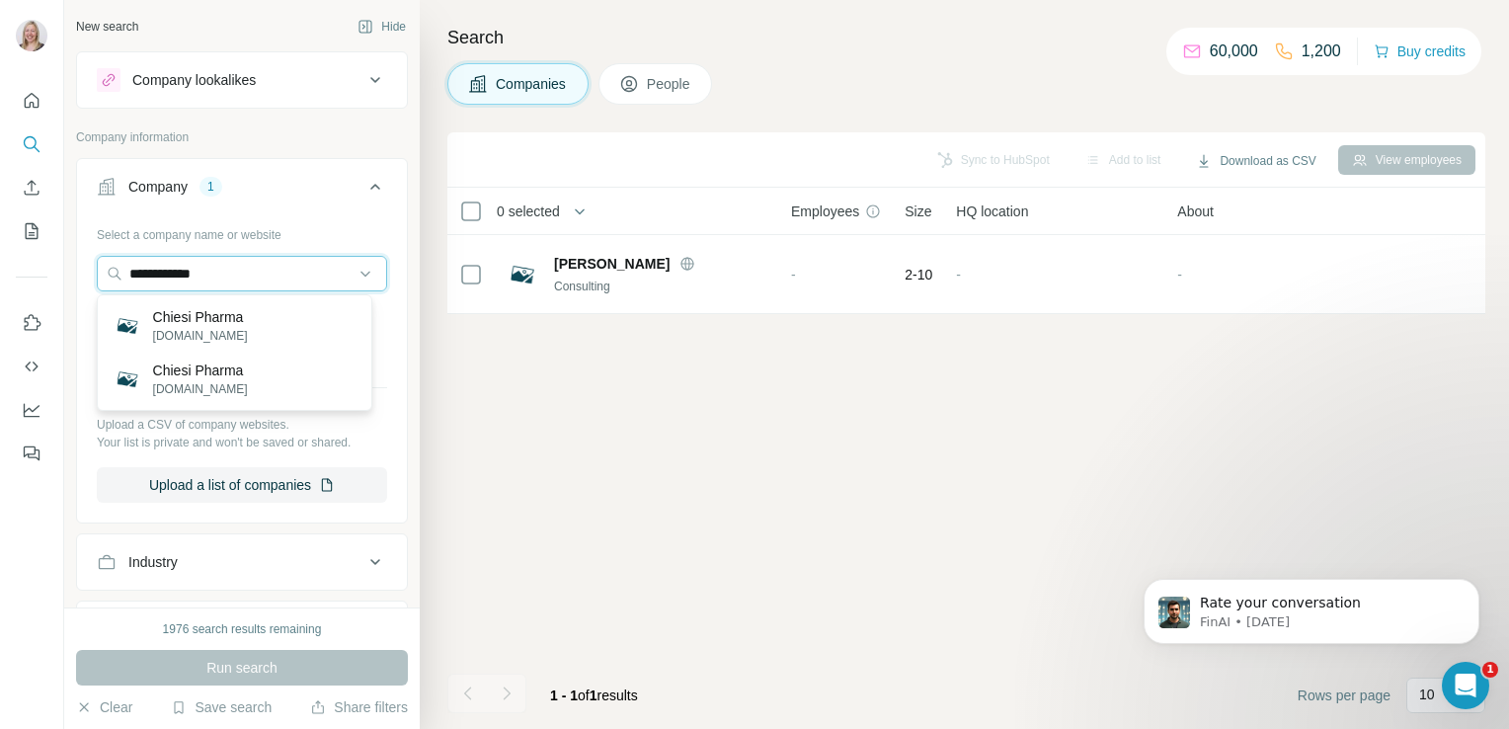
drag, startPoint x: 273, startPoint y: 275, endPoint x: 24, endPoint y: 267, distance: 249.9
click at [24, 267] on div "**********" at bounding box center [754, 364] width 1509 height 729
paste input "**********"
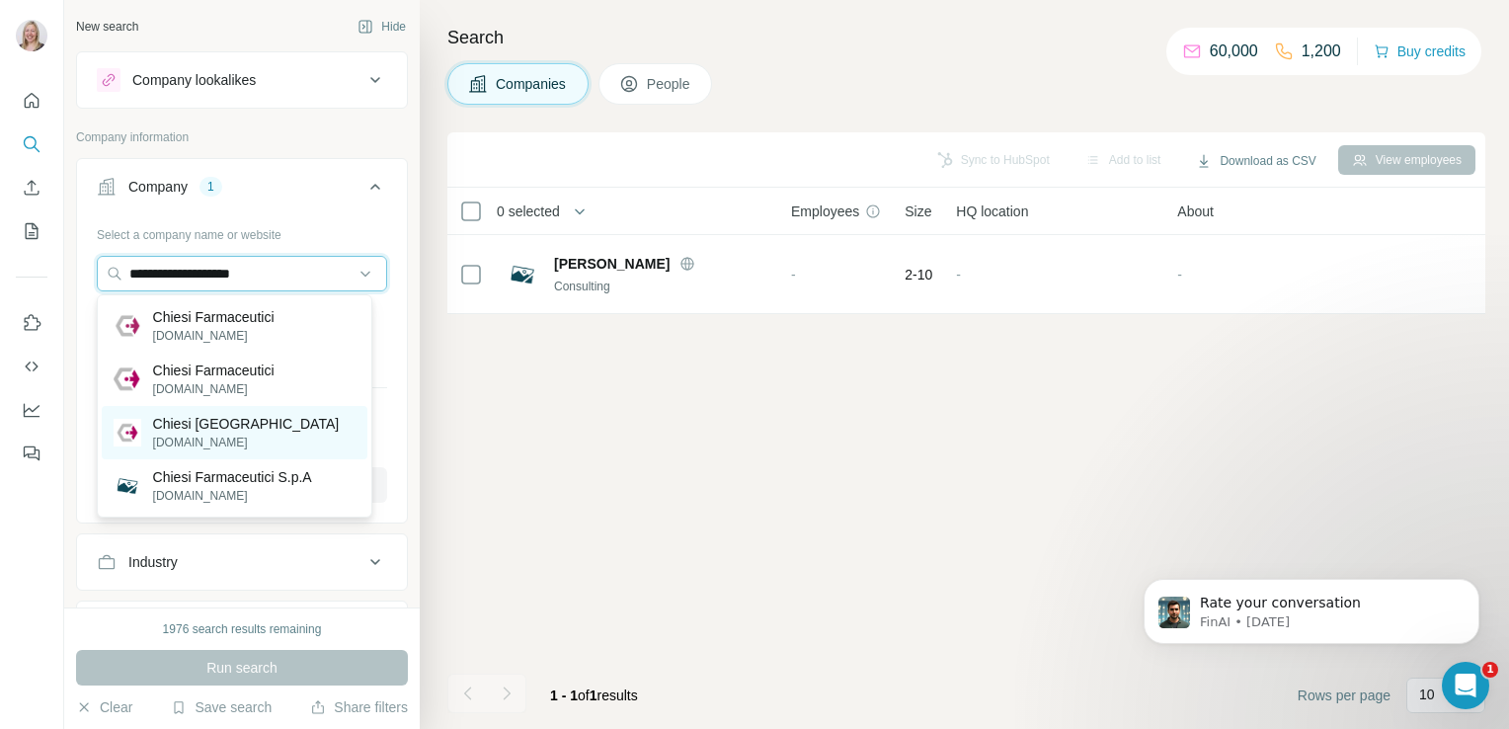
type input "**********"
click at [238, 436] on div "Chiesi Italia [DOMAIN_NAME]" at bounding box center [235, 432] width 266 height 53
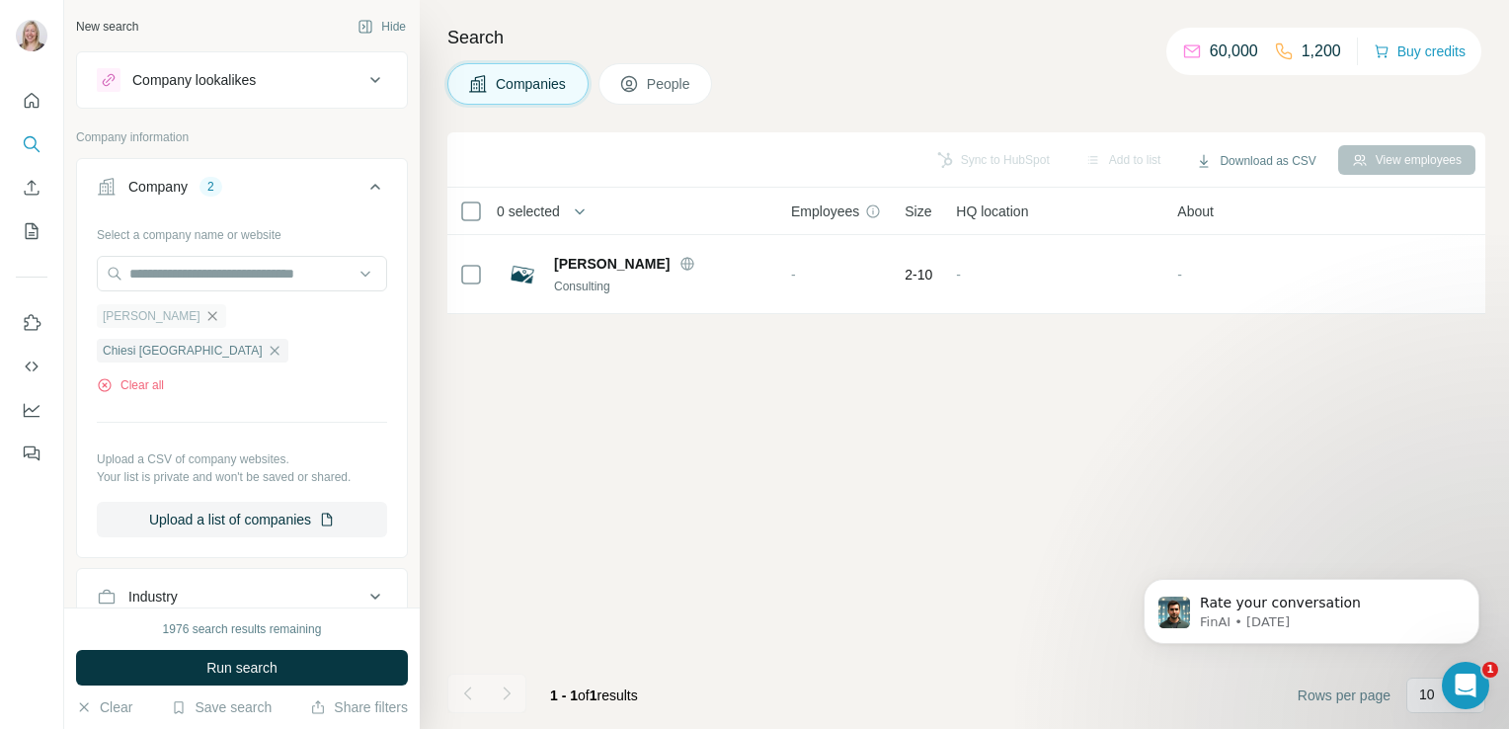
click at [204, 316] on icon "button" at bounding box center [212, 316] width 16 height 16
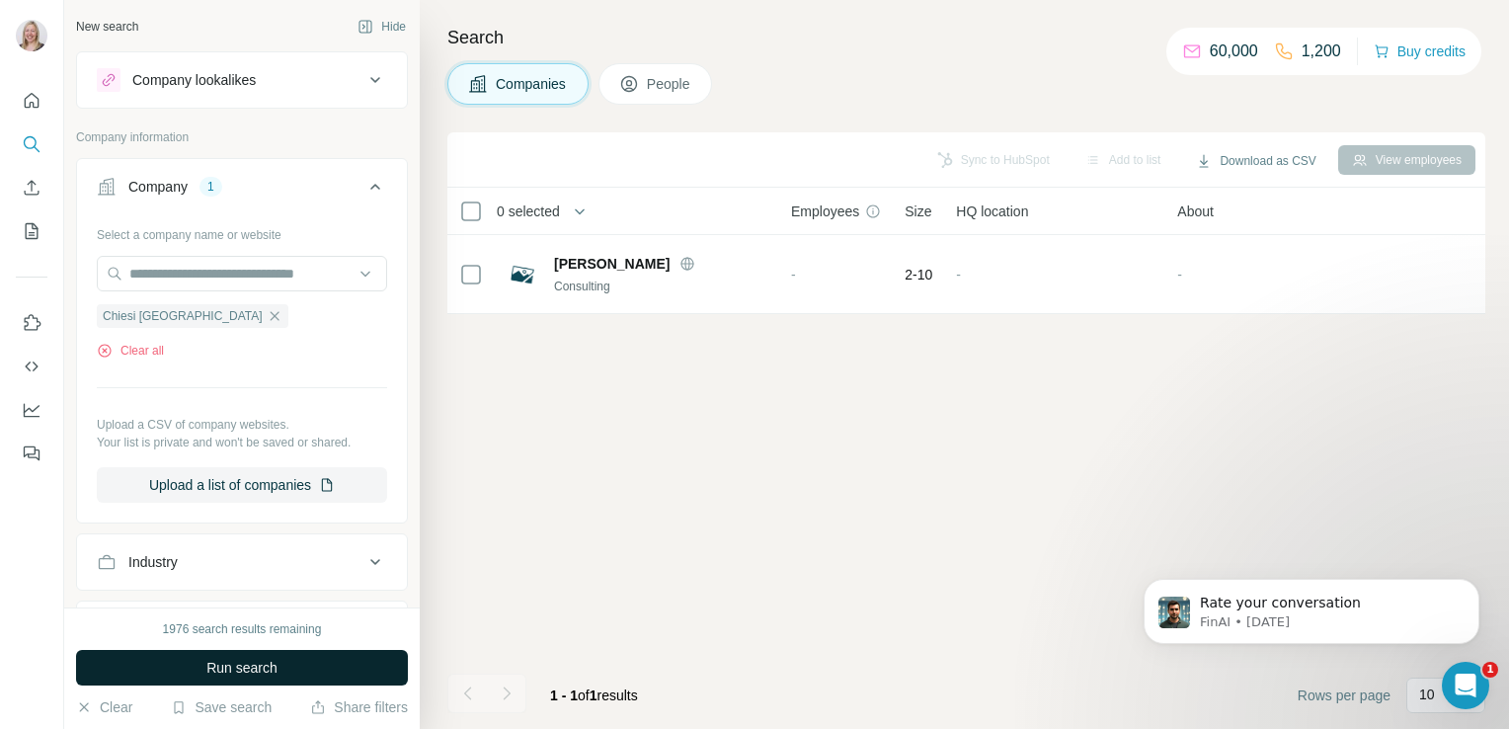
click at [219, 674] on span "Run search" at bounding box center [241, 668] width 71 height 20
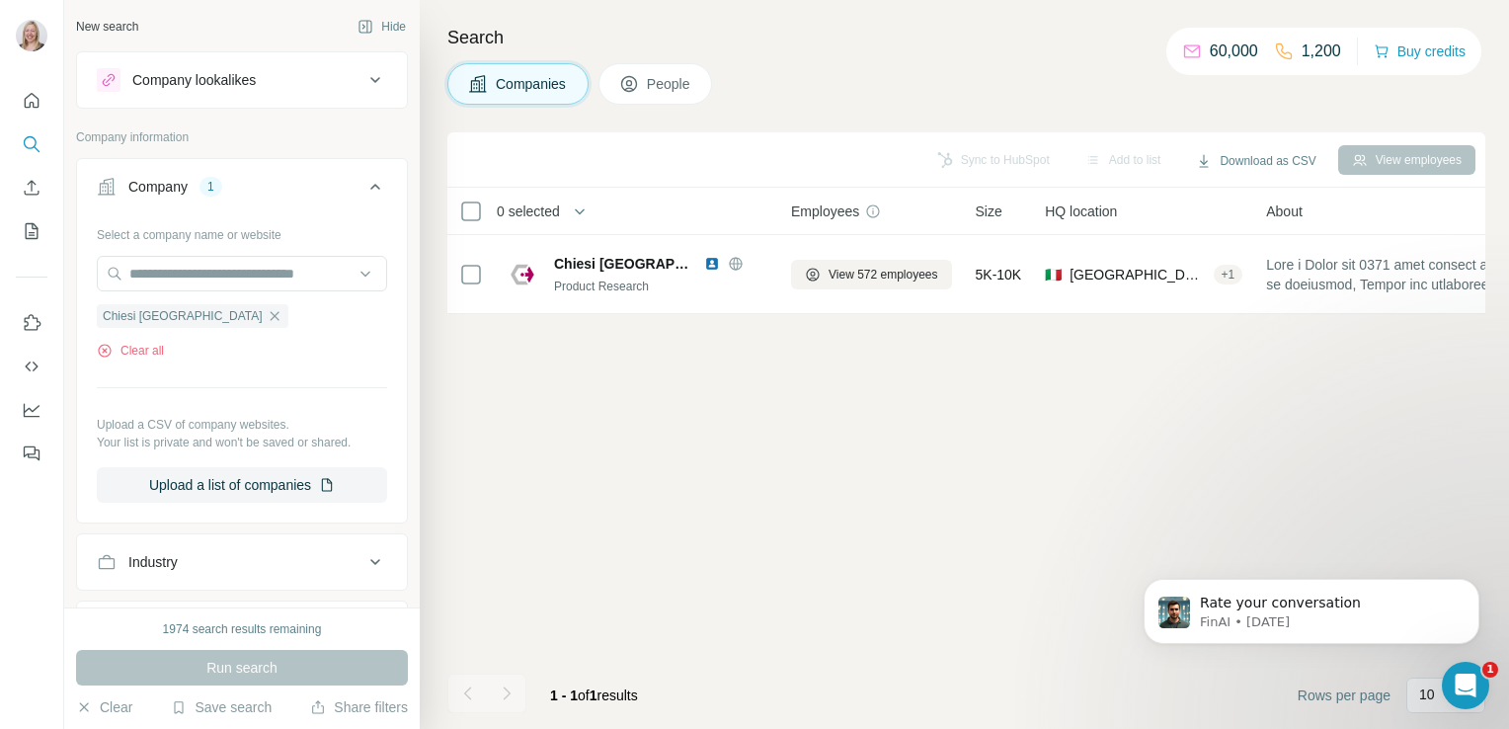
click at [636, 83] on icon at bounding box center [629, 84] width 20 height 20
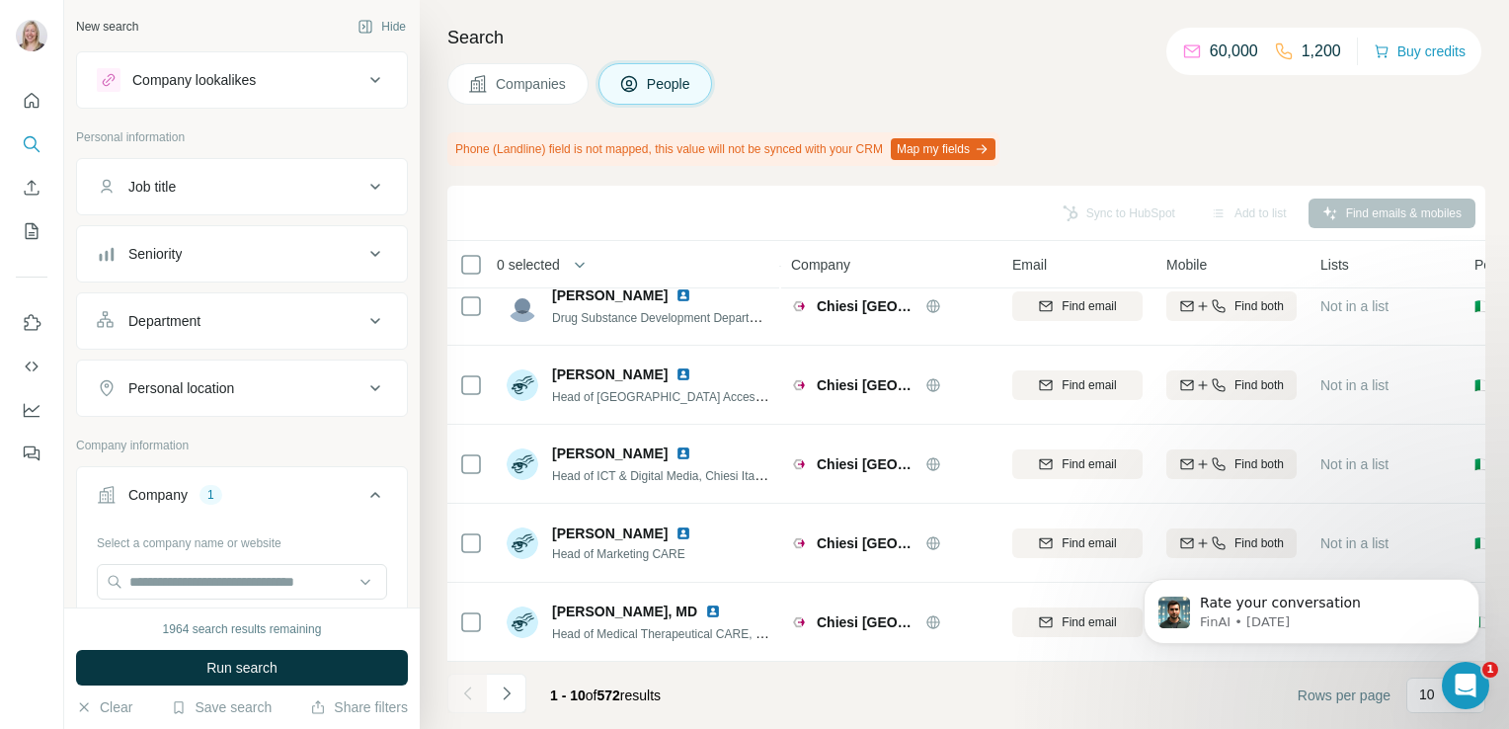
scroll to position [426, 0]
click at [1473, 590] on button "Dismiss notification" at bounding box center [1473, 585] width 26 height 26
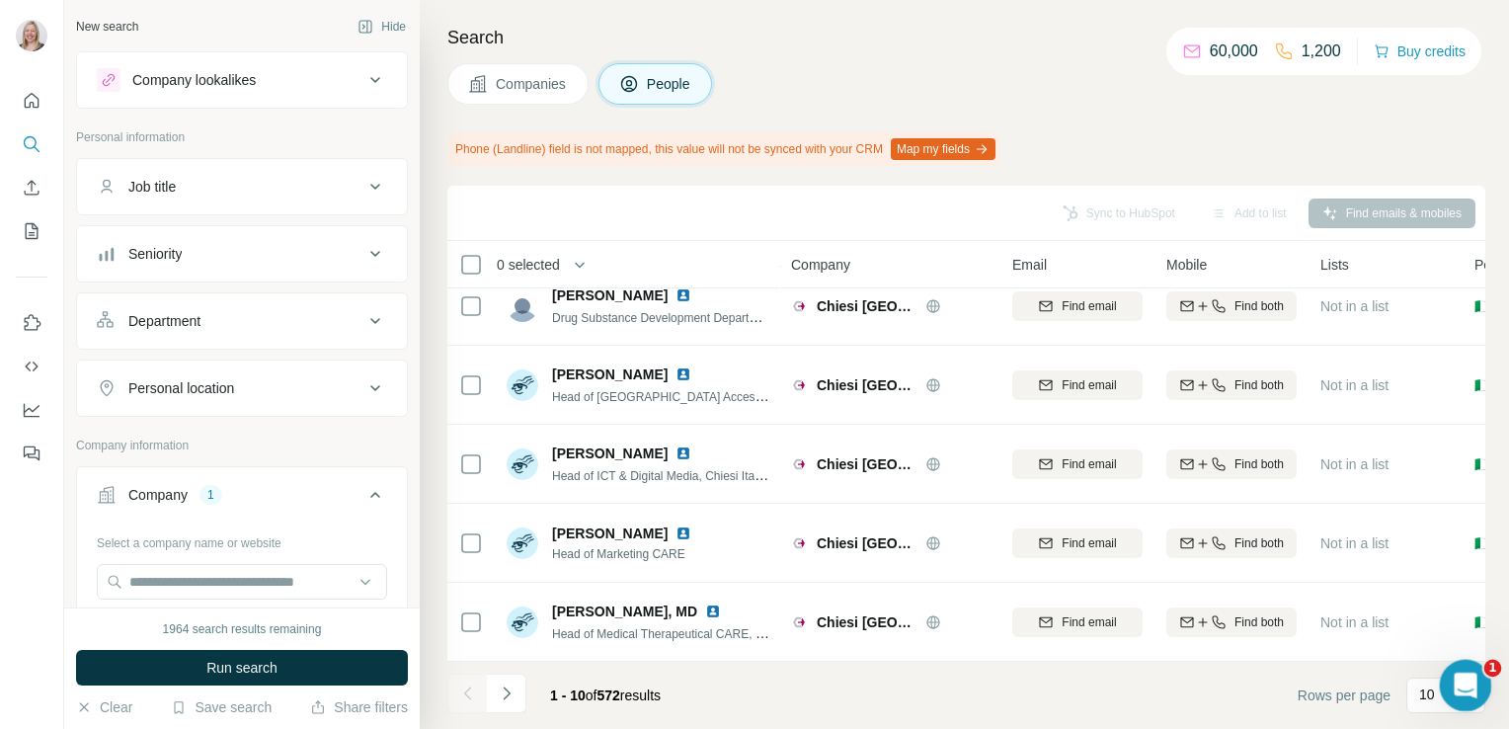
click at [1456, 678] on icon "Open Intercom Messenger" at bounding box center [1462, 682] width 33 height 33
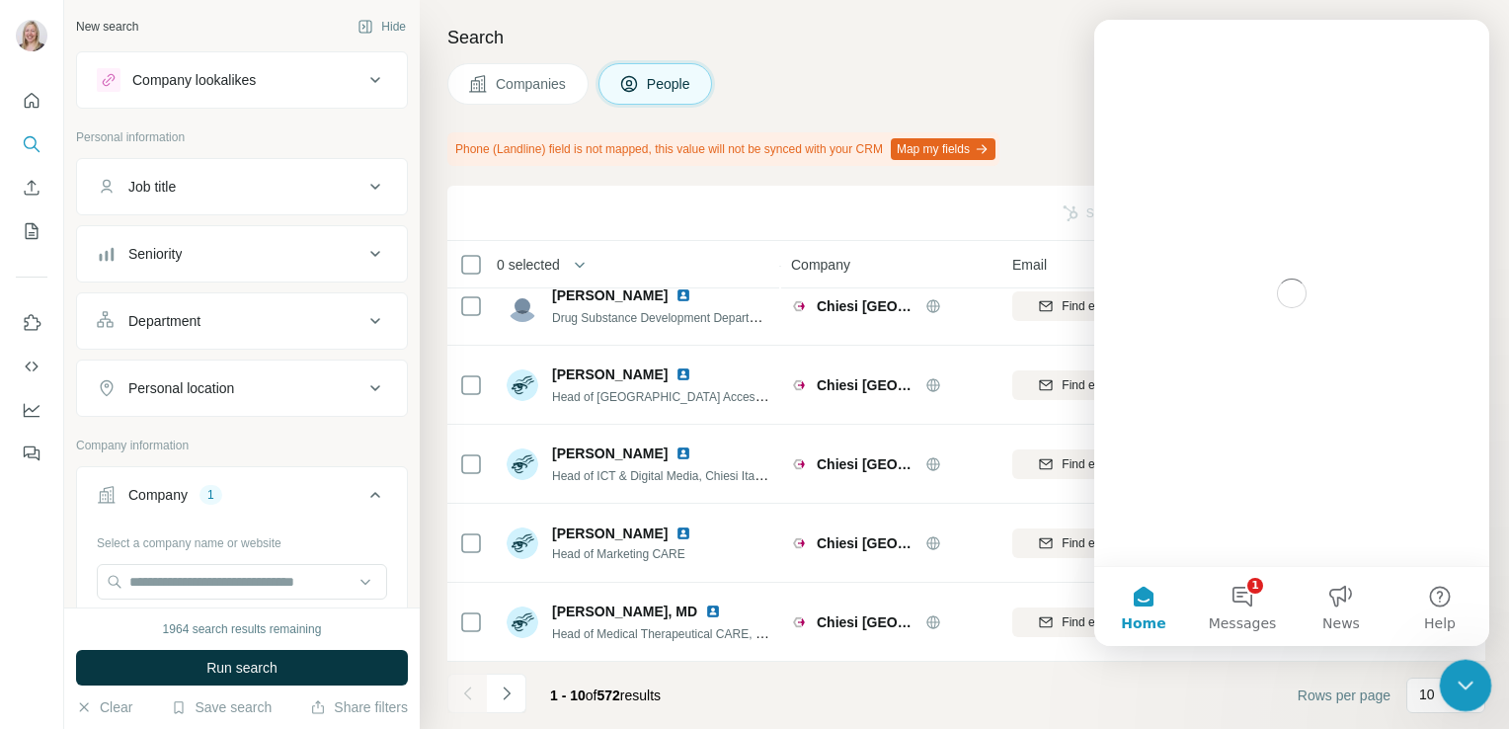
scroll to position [0, 0]
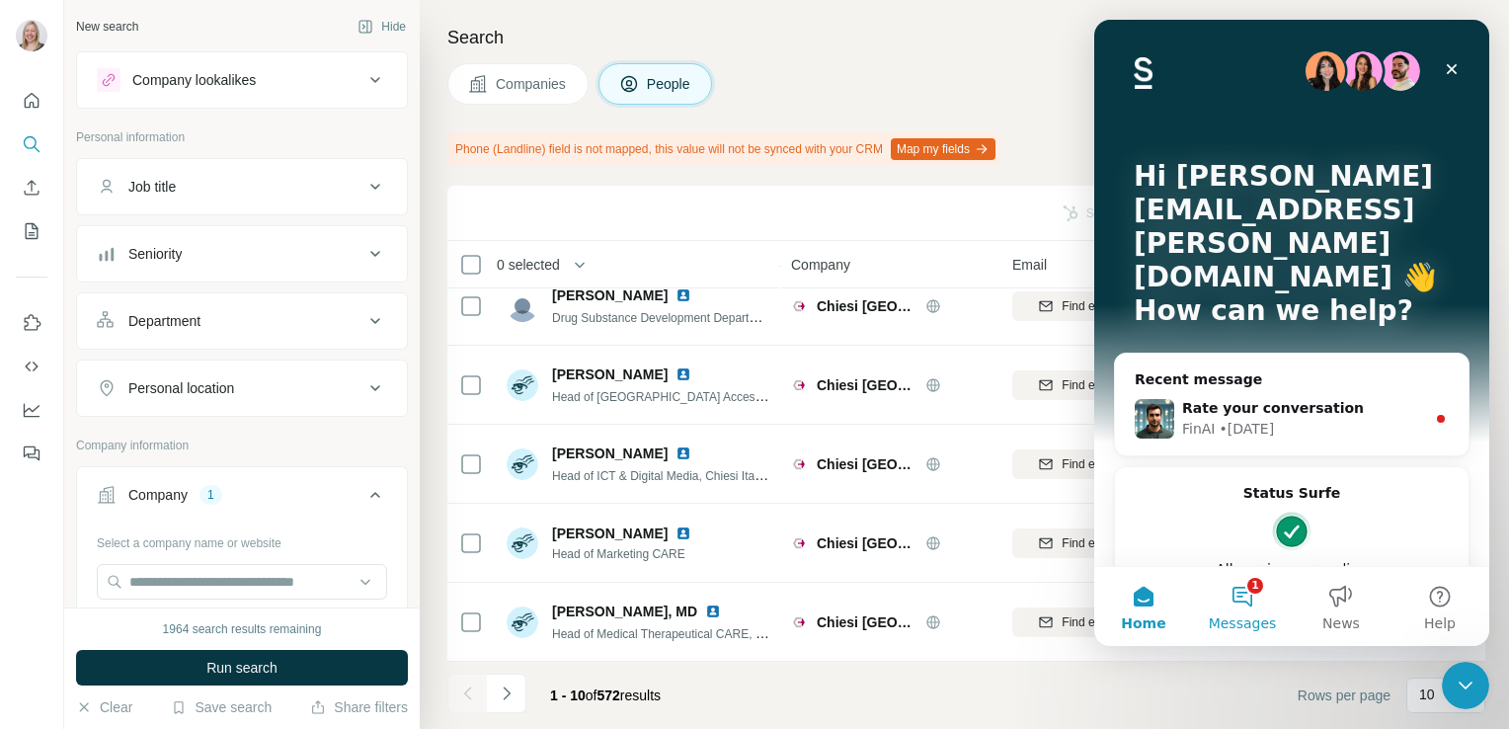
click at [1238, 602] on button "1 Messages" at bounding box center [1242, 606] width 99 height 79
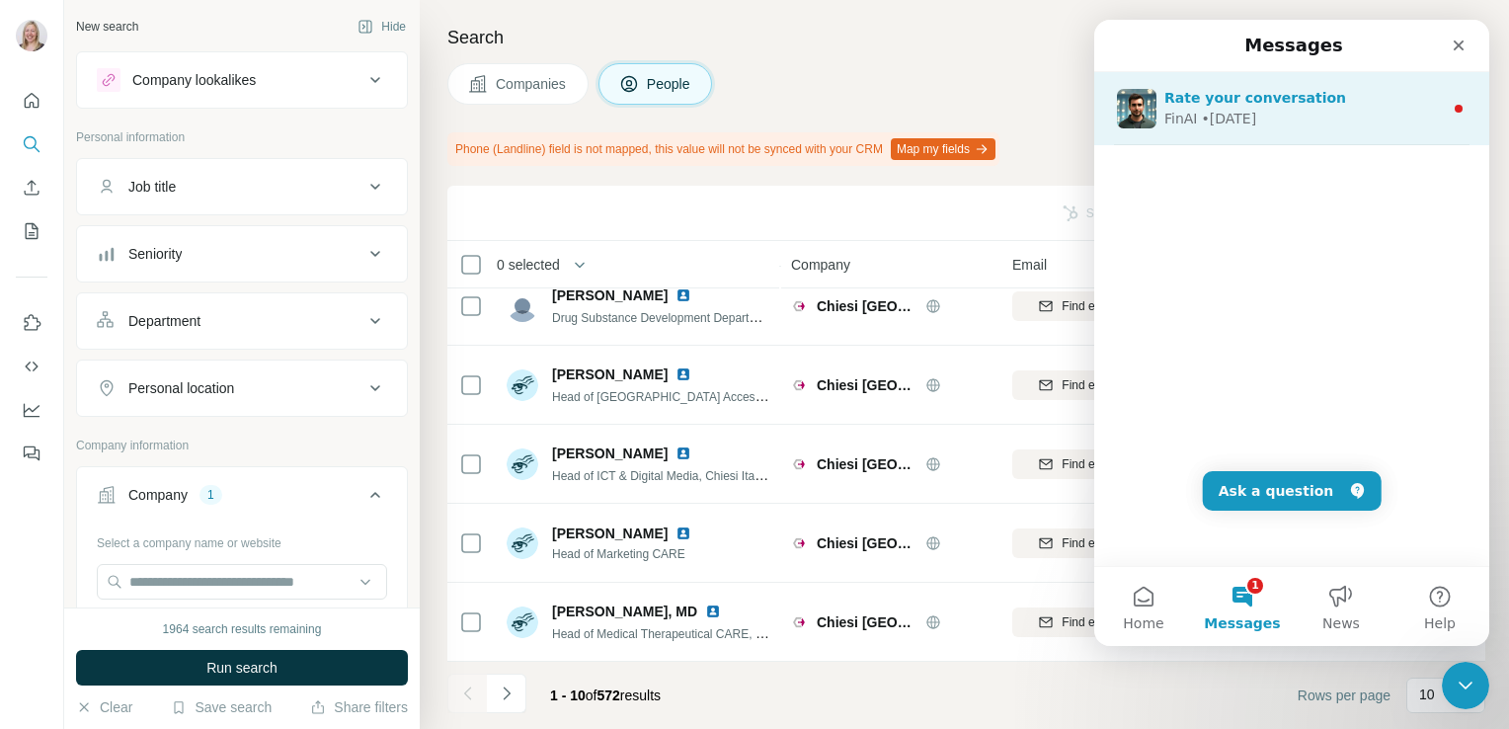
click at [1208, 103] on span "Rate your conversation" at bounding box center [1255, 98] width 182 height 16
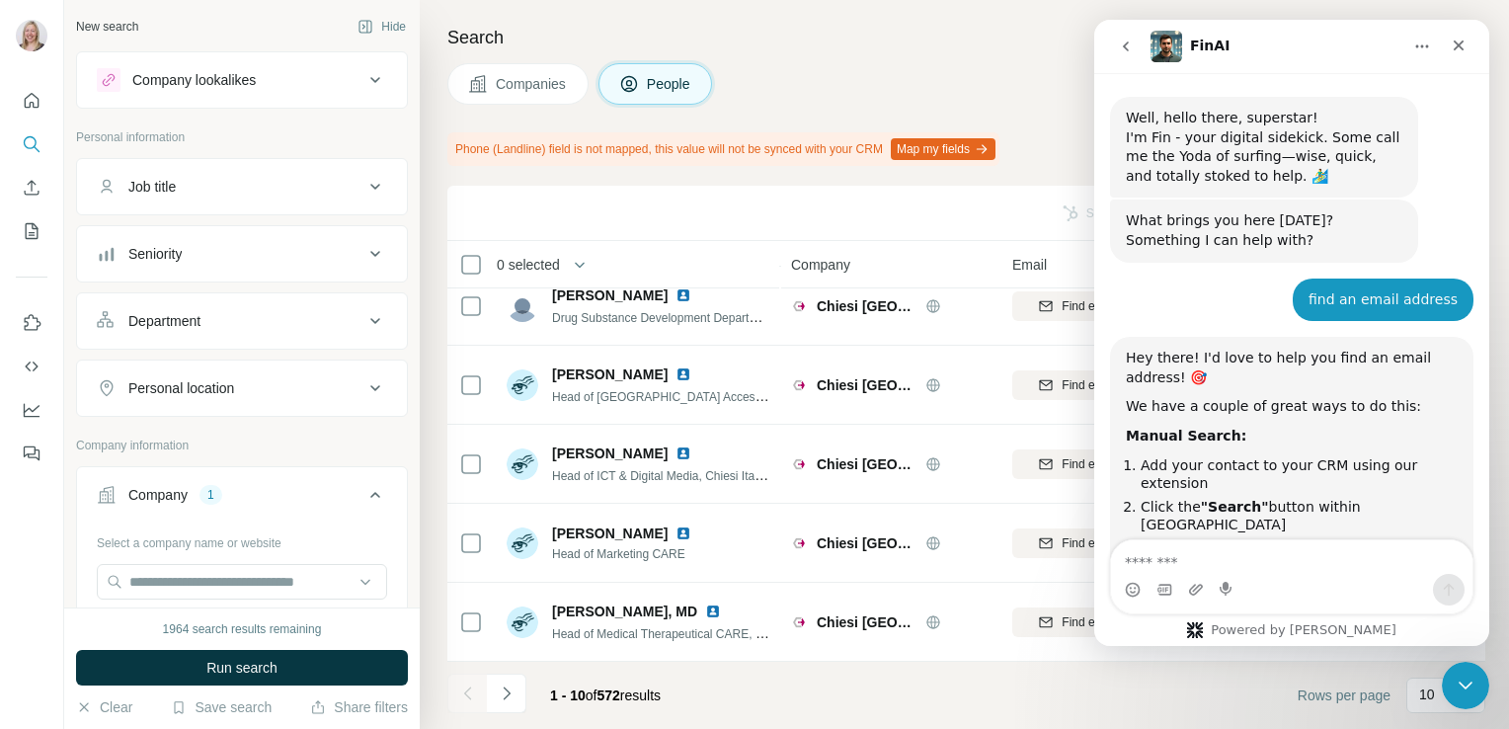
scroll to position [18, 0]
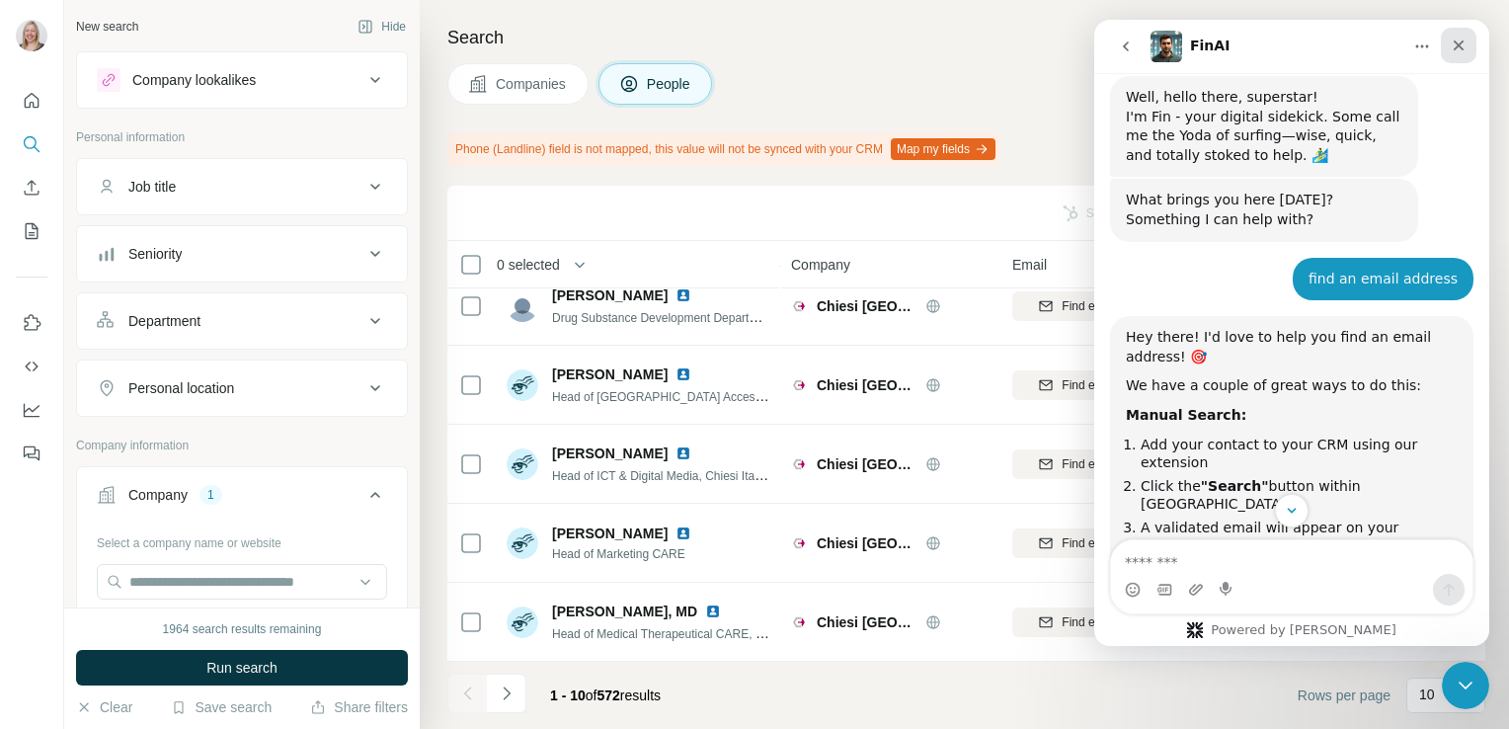
click at [1456, 41] on icon "Close" at bounding box center [1458, 46] width 16 height 16
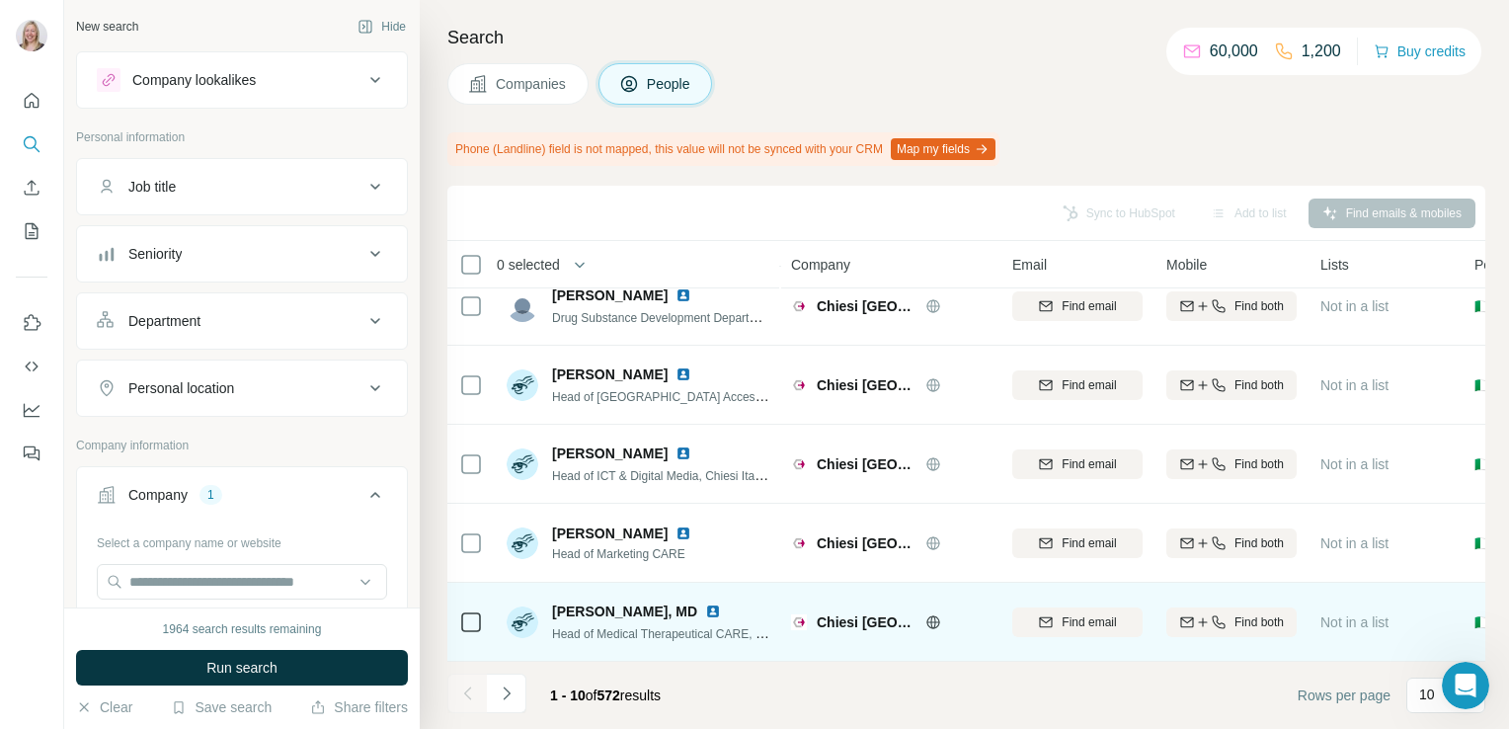
scroll to position [749, 0]
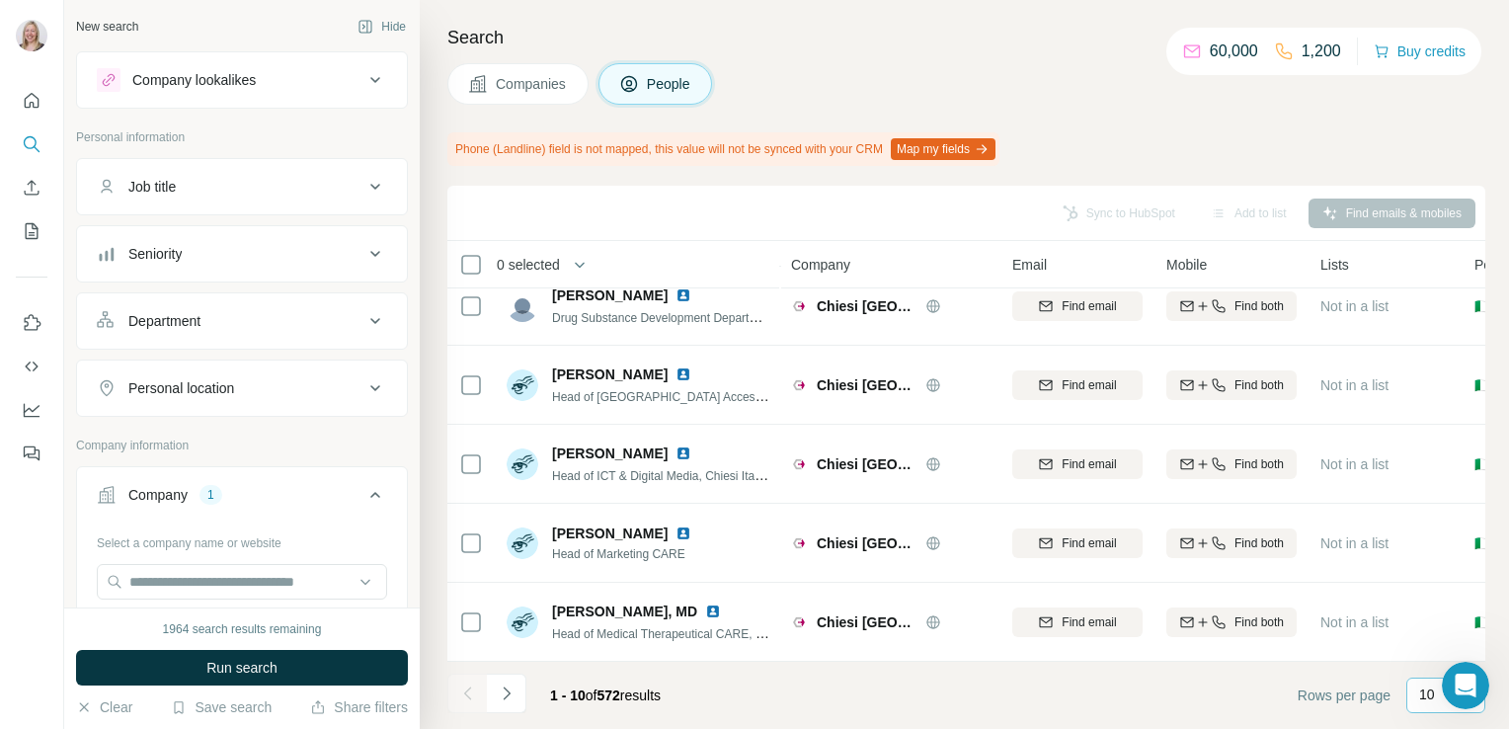
click at [1426, 697] on p "10" at bounding box center [1427, 694] width 16 height 20
click at [1447, 535] on div "60" at bounding box center [1445, 544] width 45 height 20
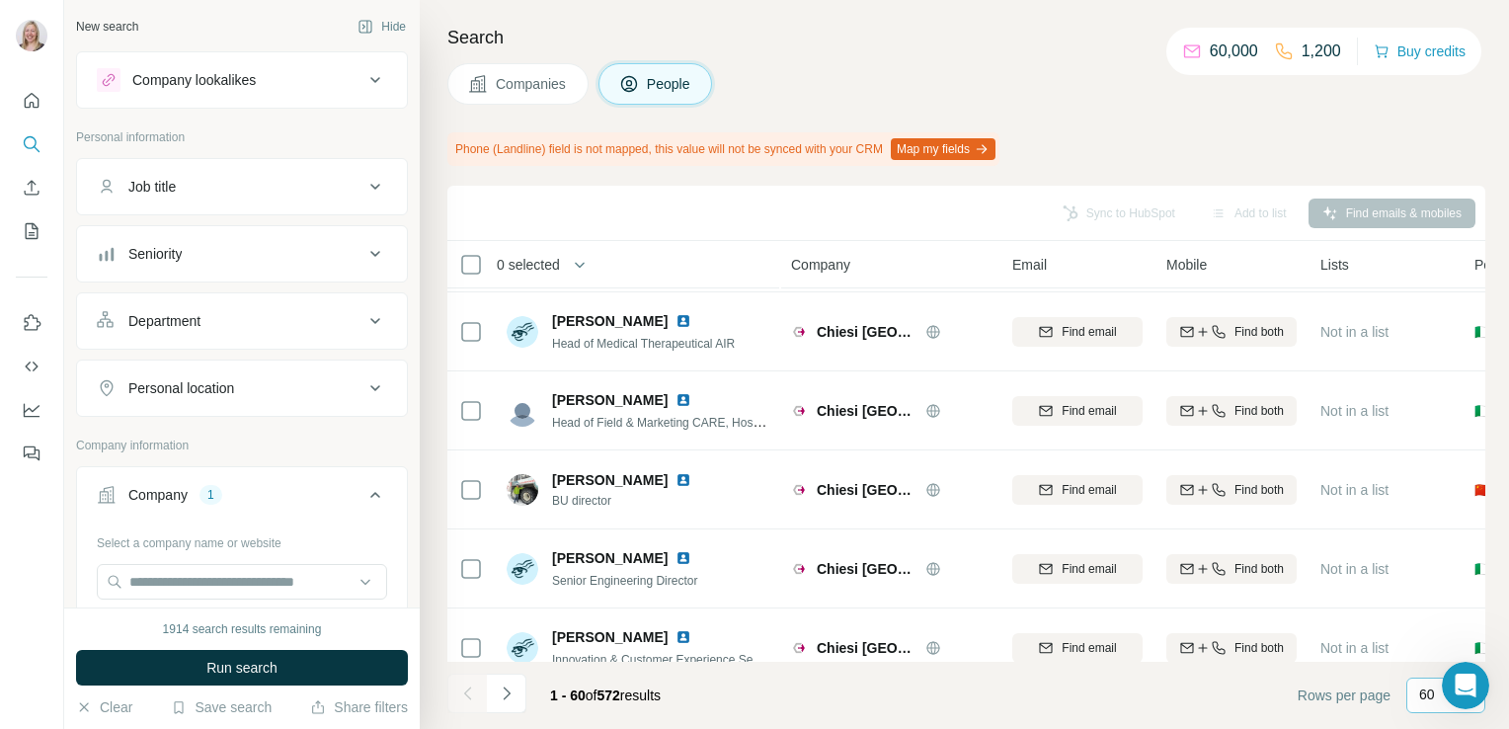
scroll to position [1507, 0]
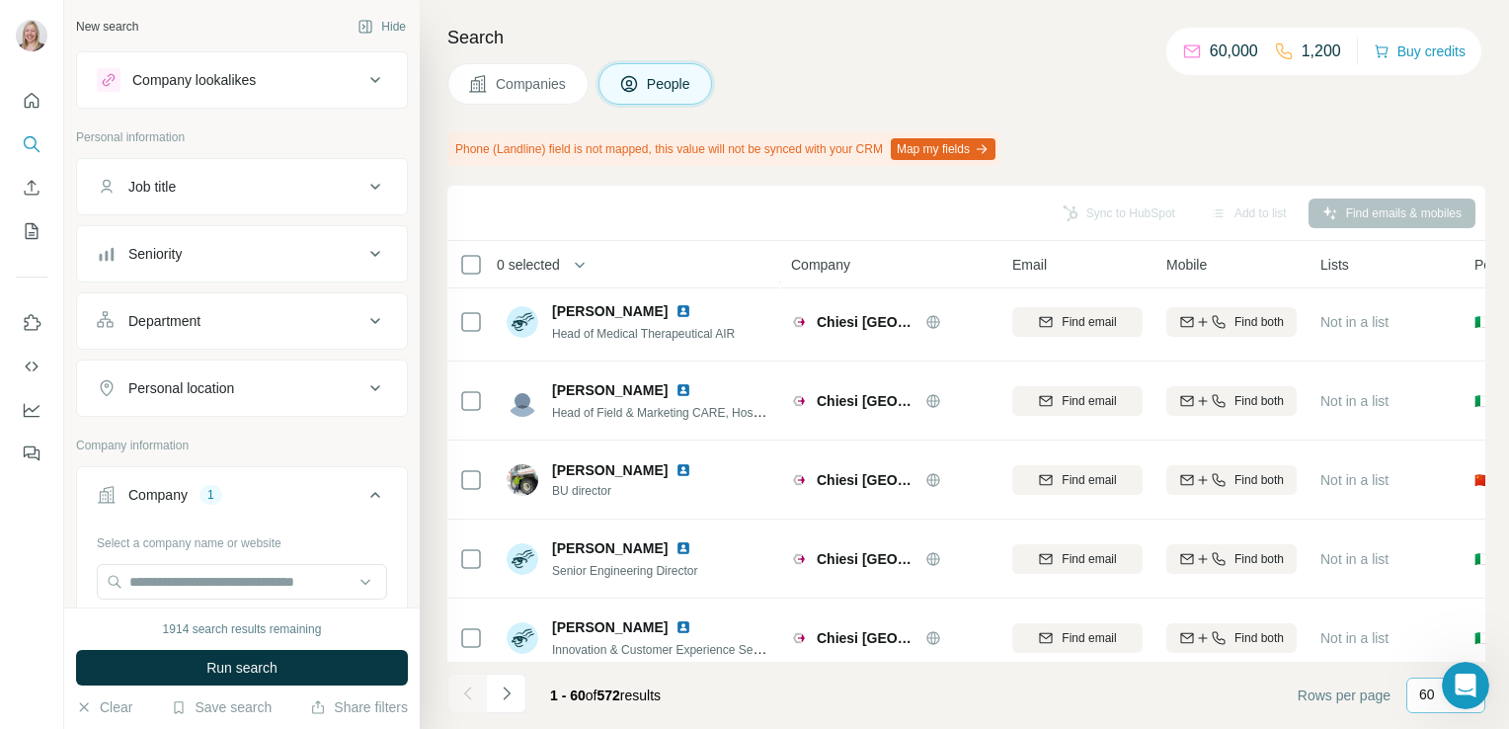
click at [266, 322] on div "Department" at bounding box center [230, 321] width 267 height 20
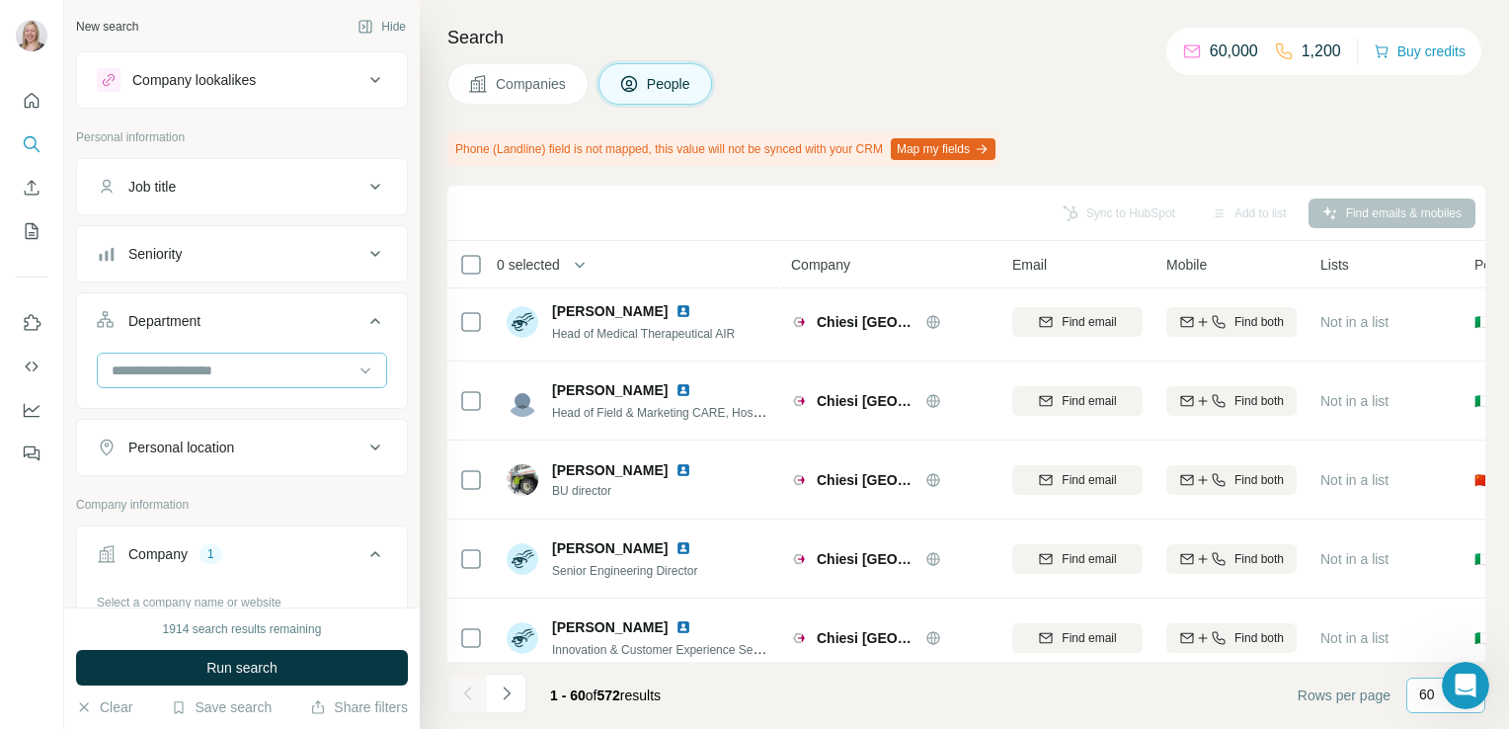
click at [267, 363] on input at bounding box center [232, 370] width 244 height 22
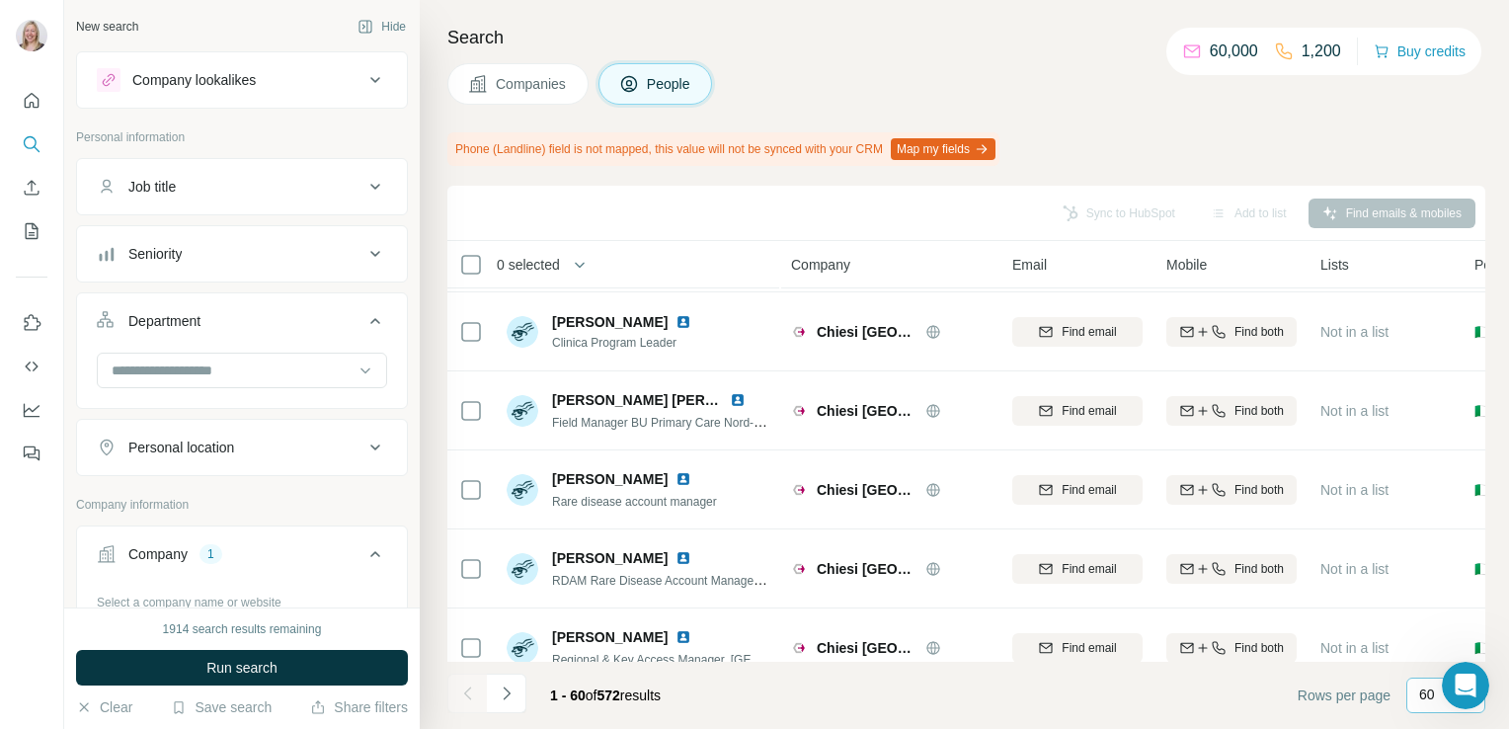
scroll to position [2997, 0]
click at [210, 199] on button "Job title" at bounding box center [242, 186] width 330 height 47
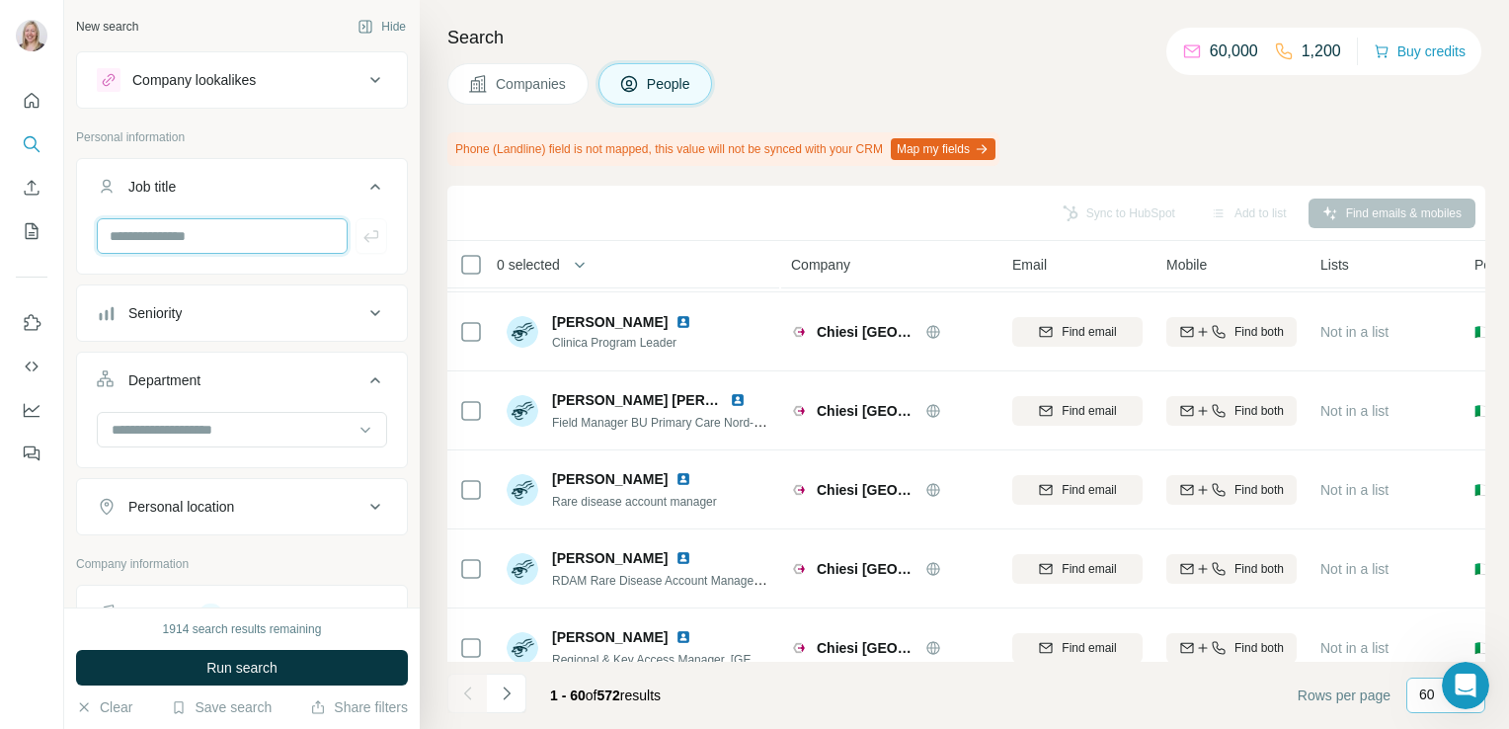
click at [217, 231] on input "text" at bounding box center [222, 236] width 251 height 36
type input "**********"
click at [241, 661] on span "Run search" at bounding box center [241, 668] width 71 height 20
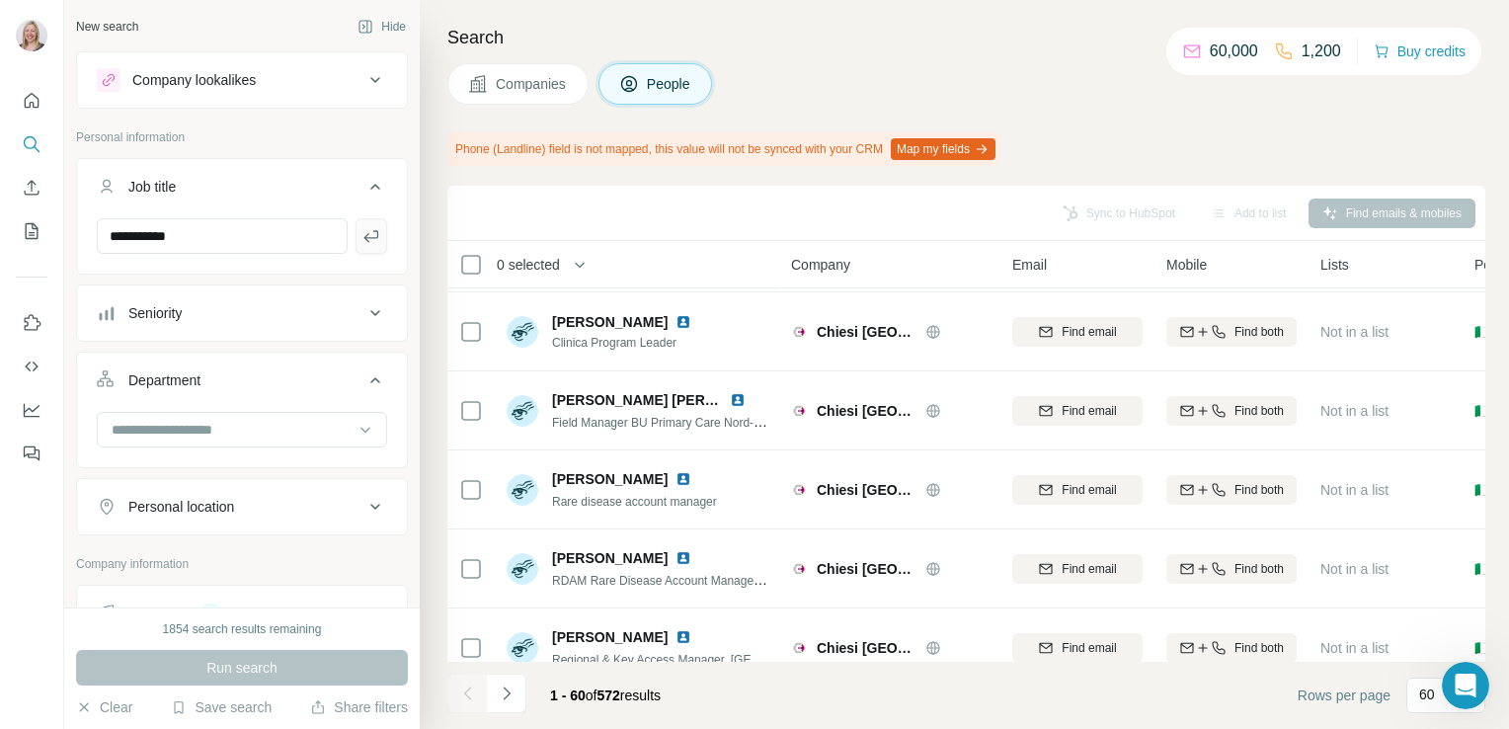
click at [361, 244] on icon "button" at bounding box center [371, 236] width 20 height 20
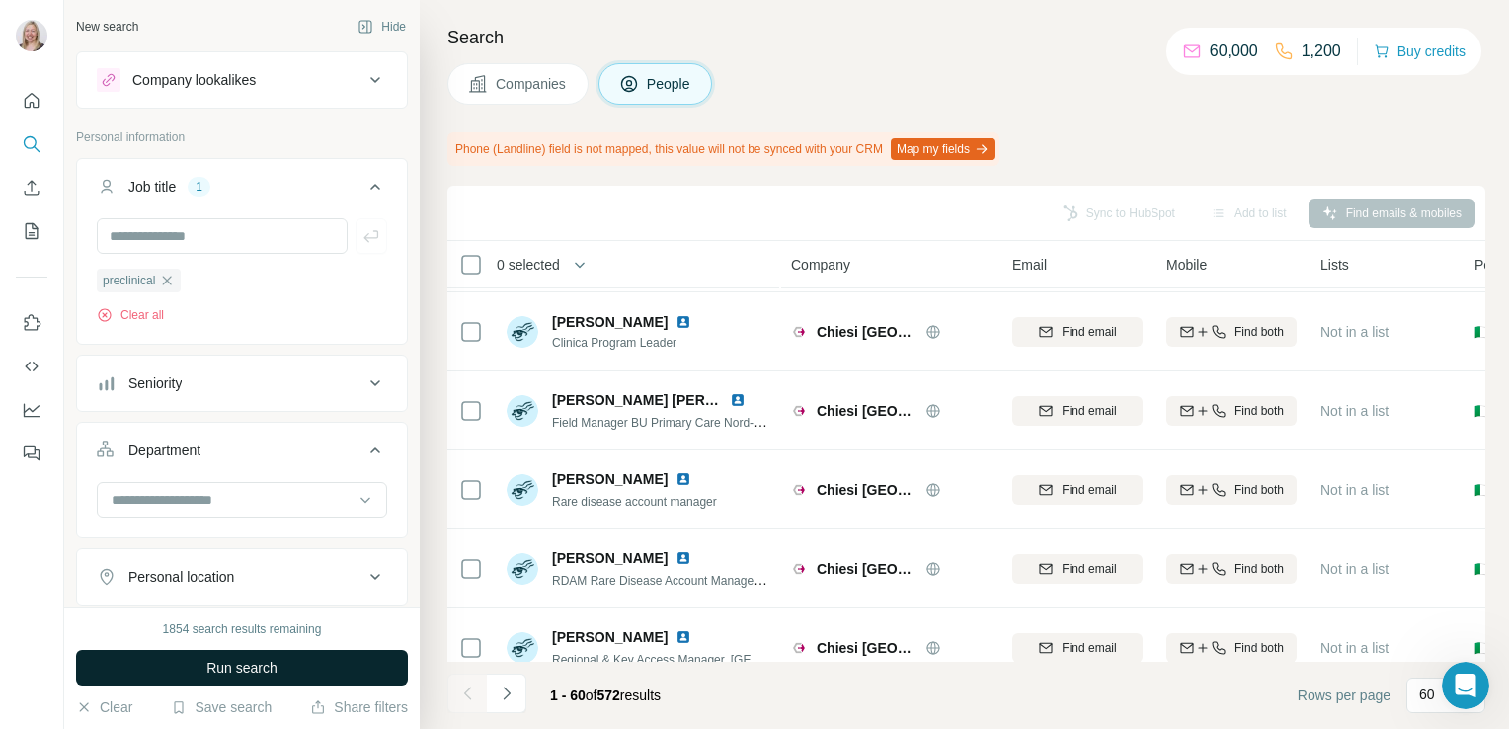
click at [227, 668] on span "Run search" at bounding box center [241, 668] width 71 height 20
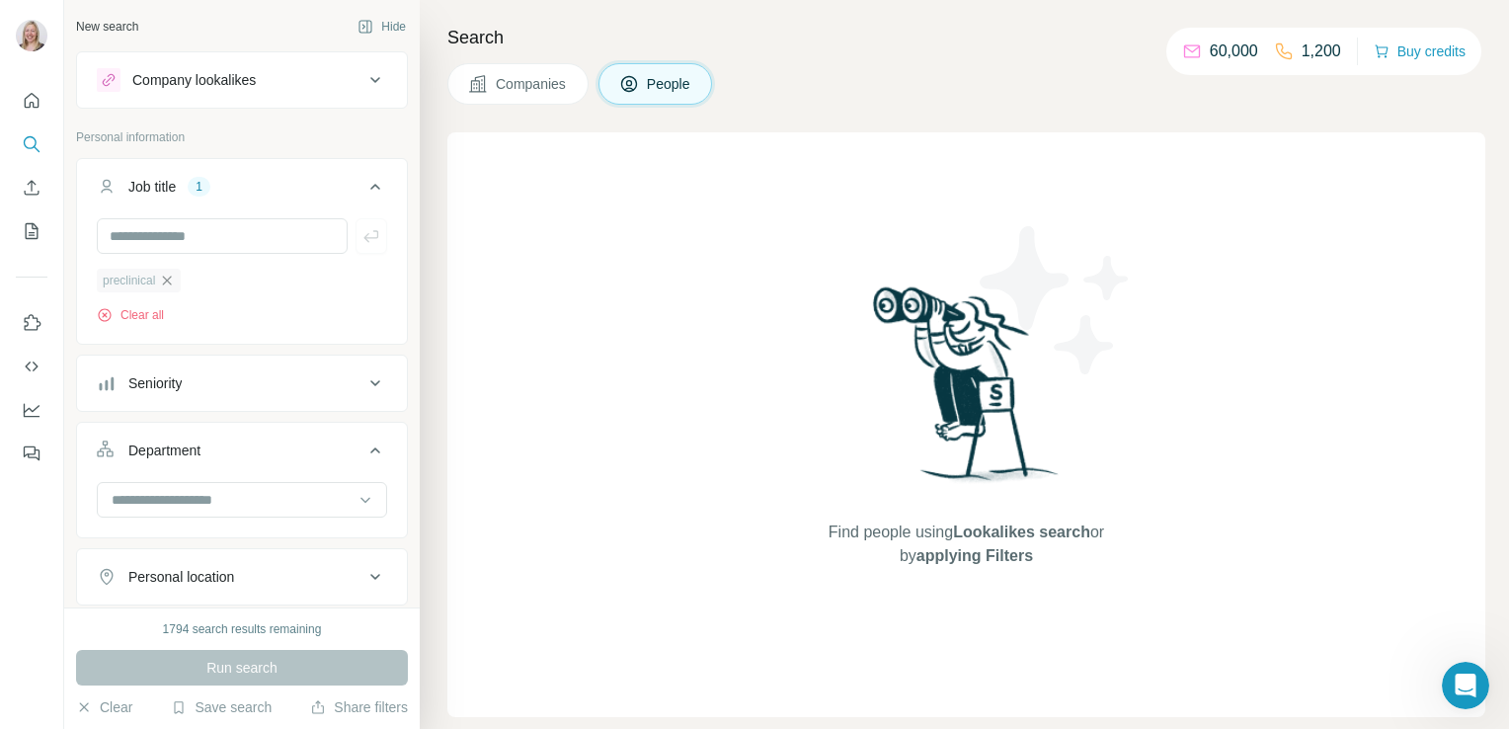
click at [167, 278] on icon "button" at bounding box center [167, 280] width 16 height 16
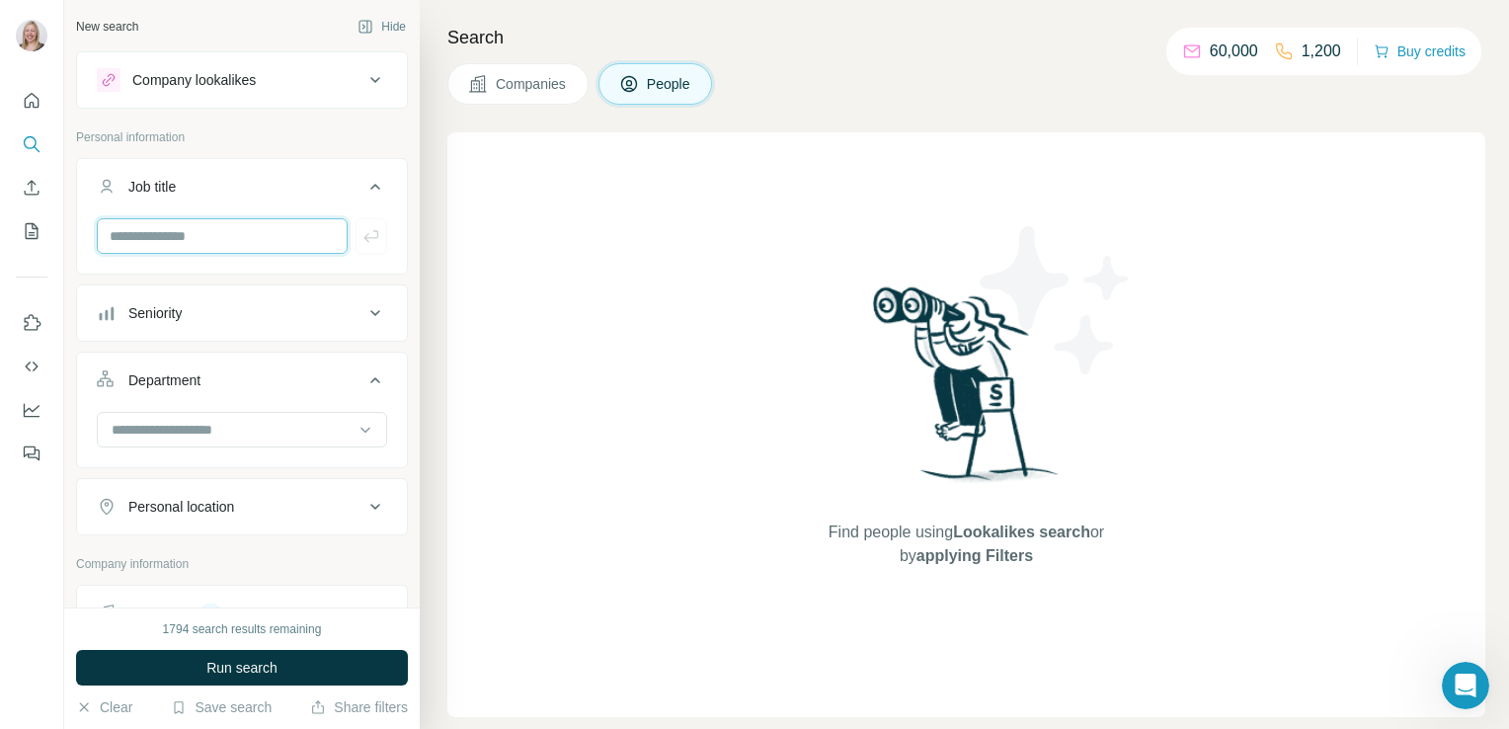
click at [190, 231] on input "text" at bounding box center [222, 236] width 251 height 36
type input "********"
click at [363, 236] on icon "button" at bounding box center [371, 236] width 20 height 20
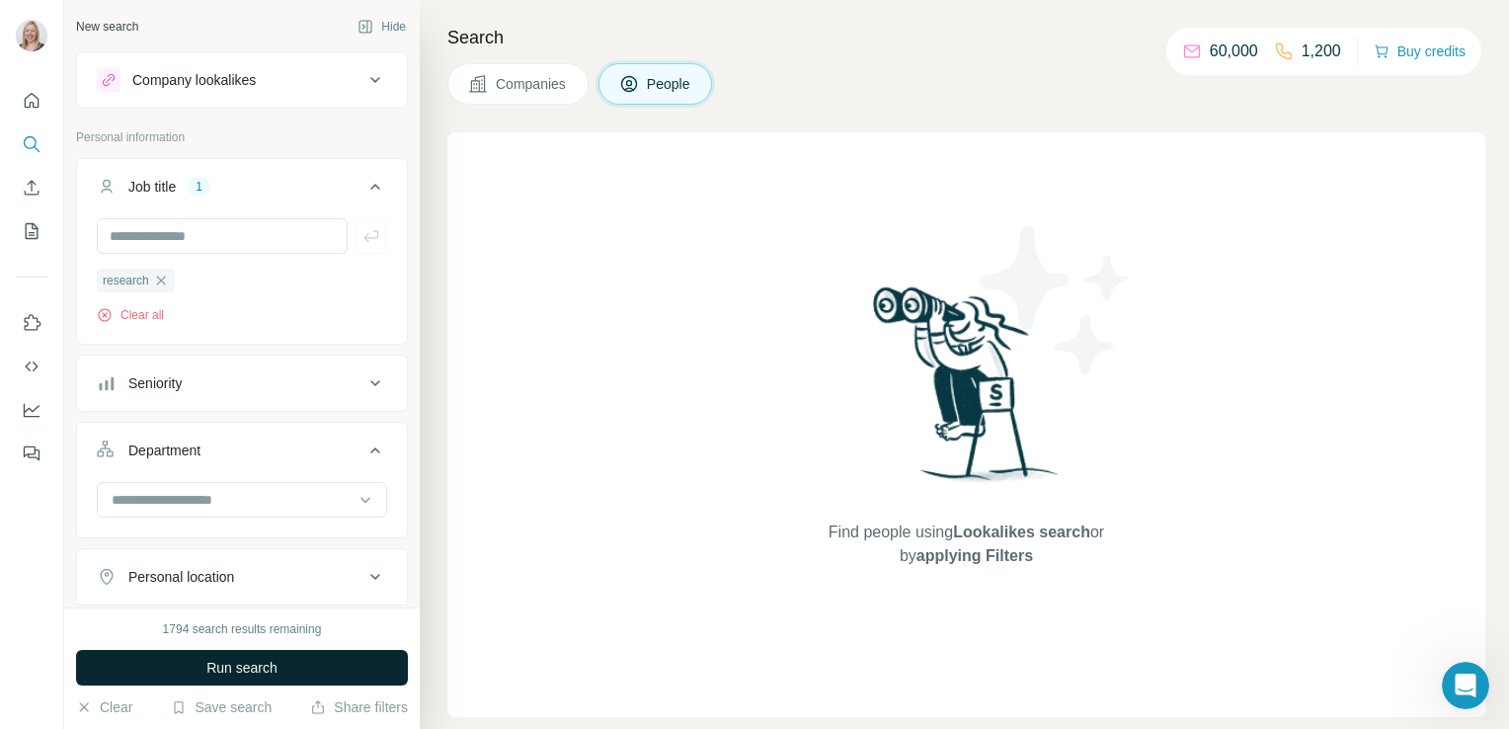
click at [271, 673] on span "Run search" at bounding box center [241, 668] width 71 height 20
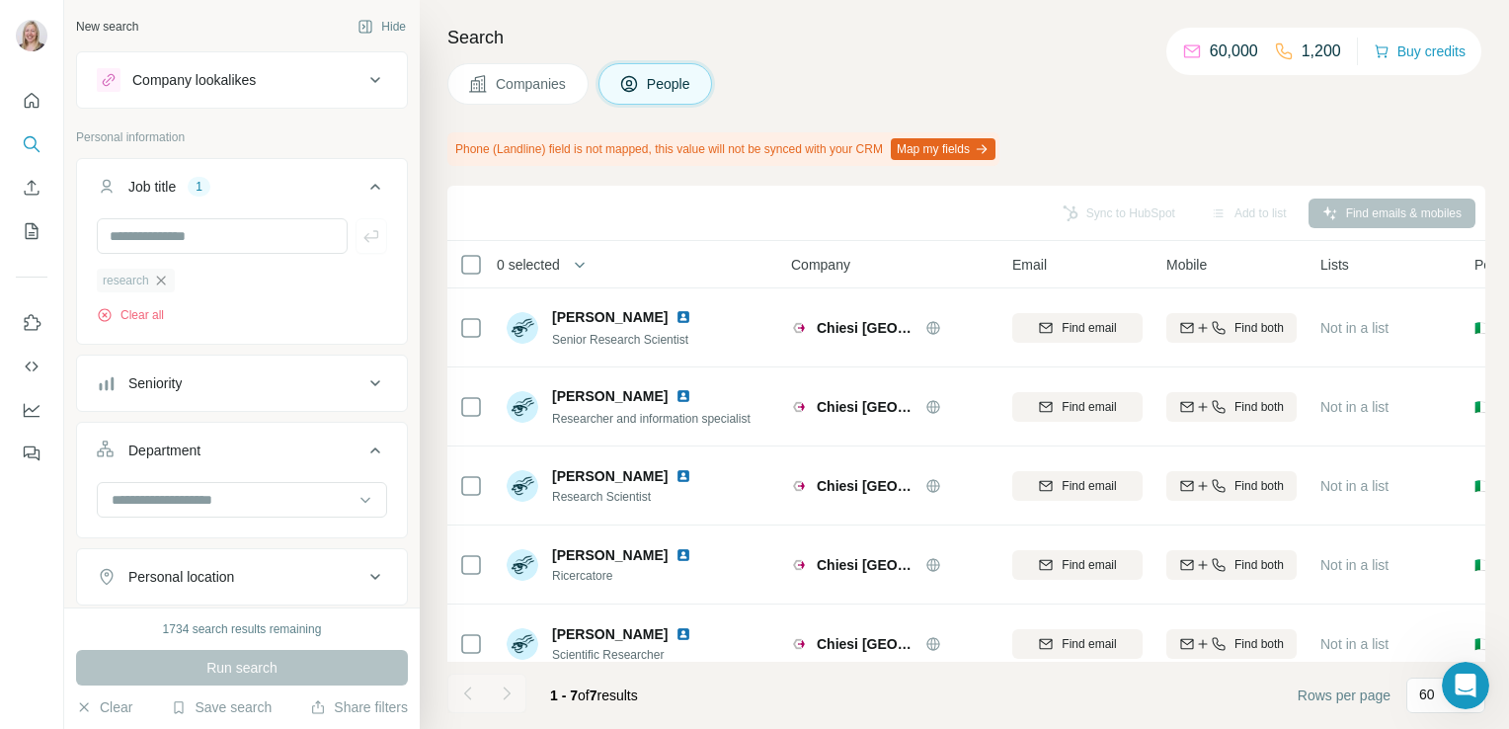
click at [161, 275] on icon "button" at bounding box center [161, 280] width 16 height 16
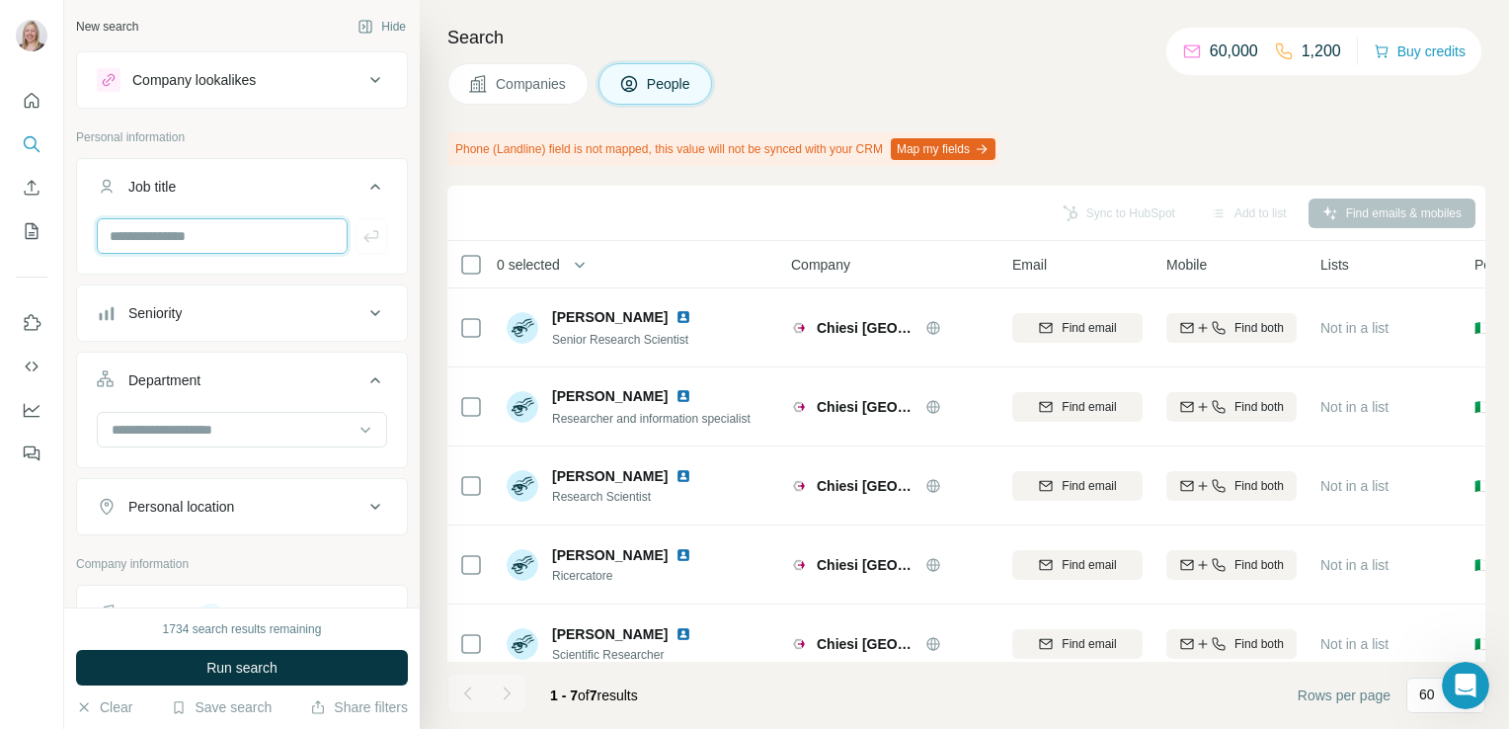
click at [147, 239] on input "text" at bounding box center [222, 236] width 251 height 36
type input "*********"
click at [363, 236] on icon "button" at bounding box center [370, 236] width 15 height 12
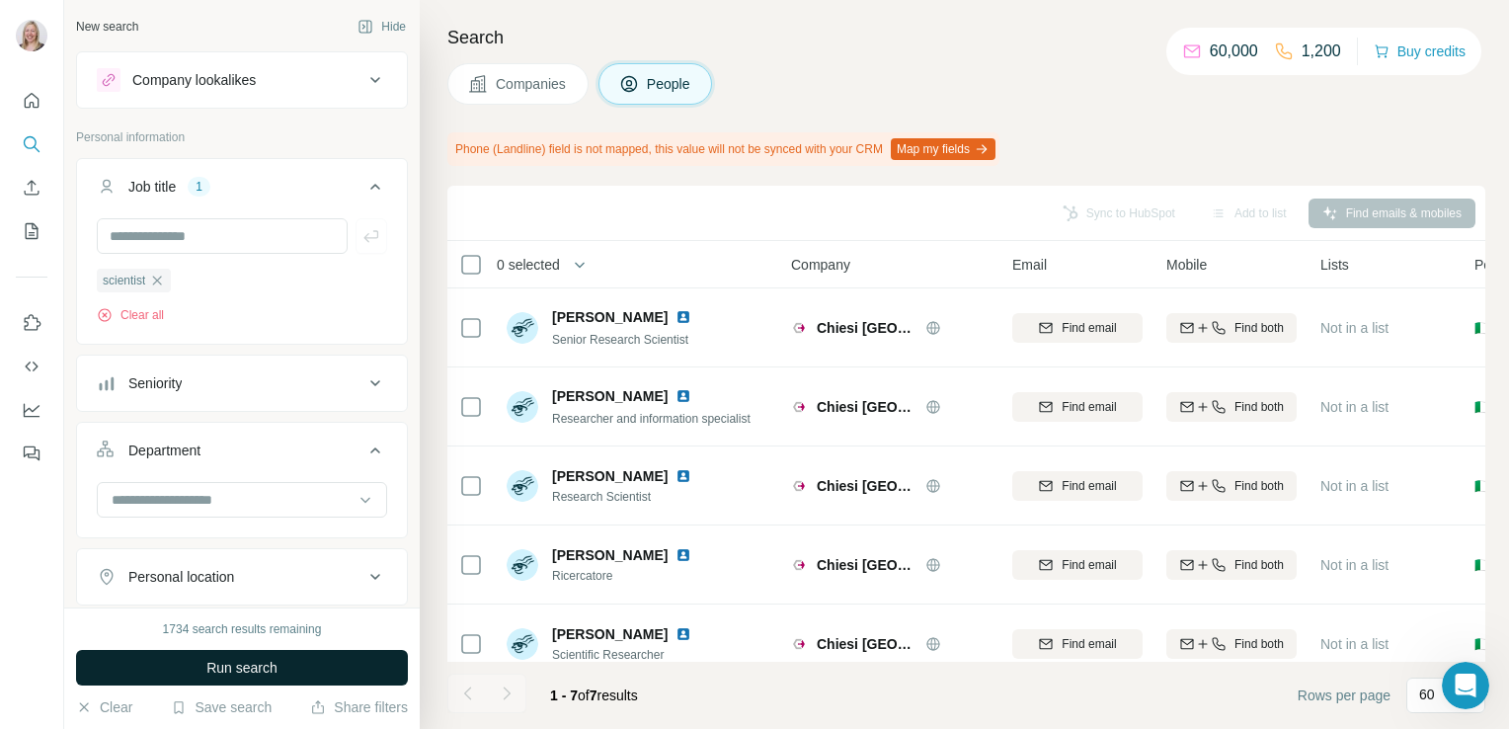
click at [271, 680] on button "Run search" at bounding box center [242, 668] width 332 height 36
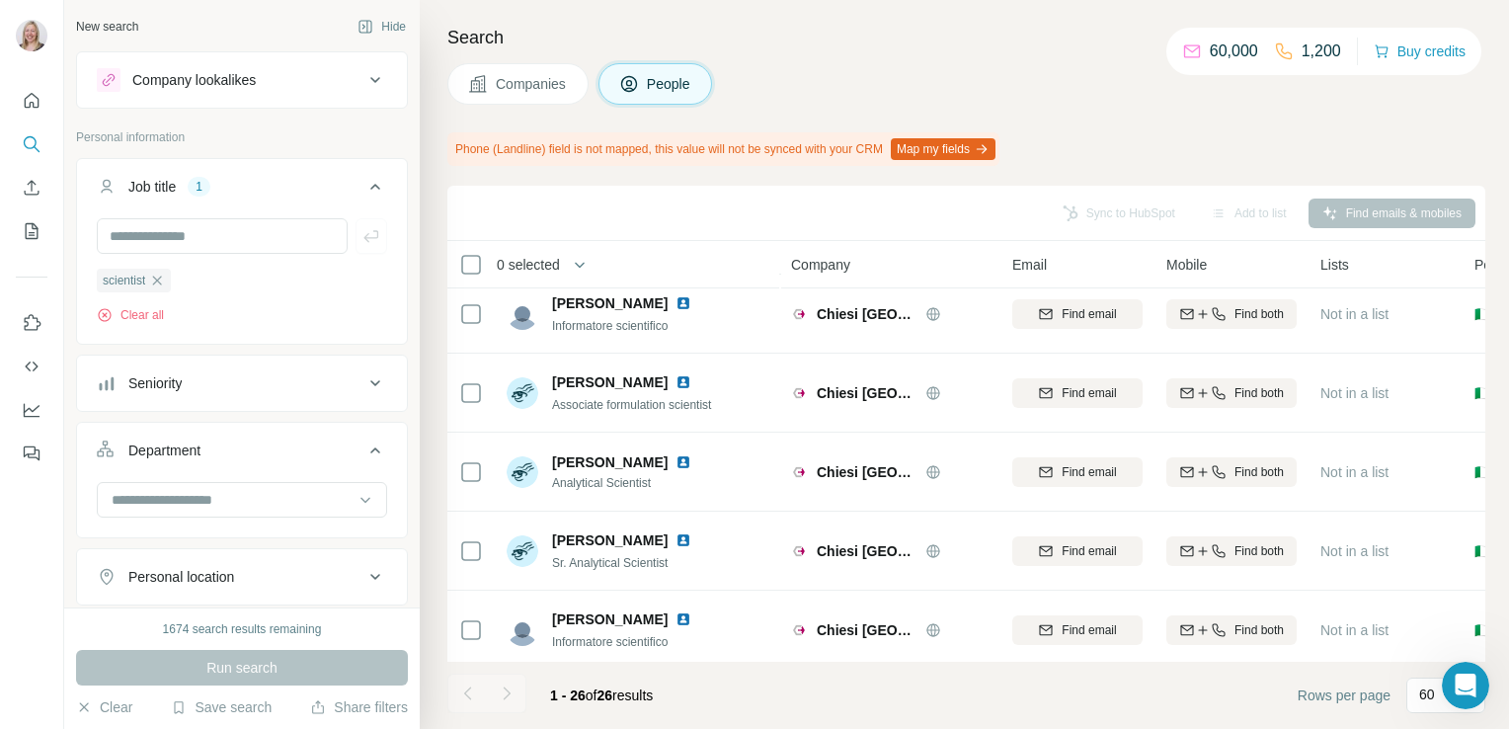
scroll to position [1689, 0]
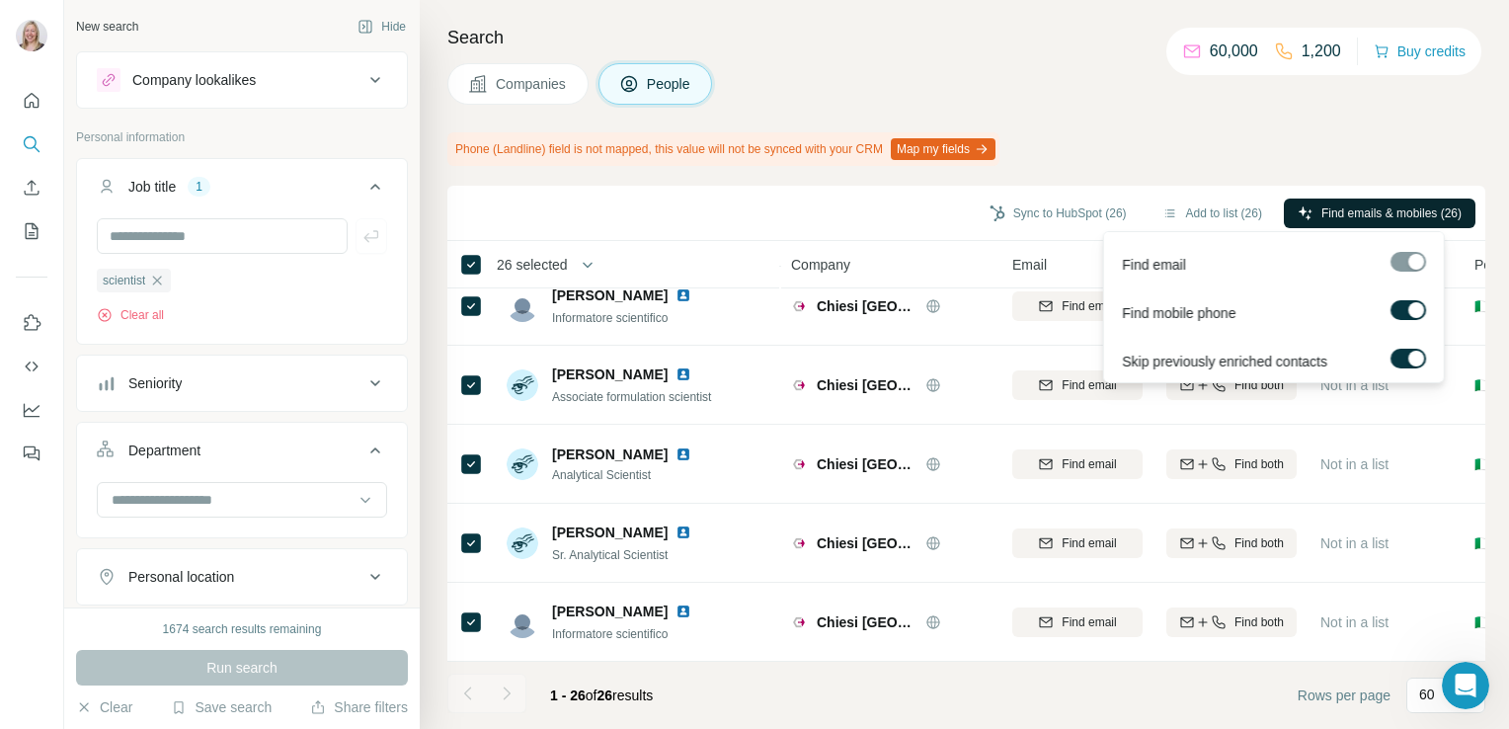
click at [1373, 216] on span "Find emails & mobiles (26)" at bounding box center [1391, 213] width 140 height 18
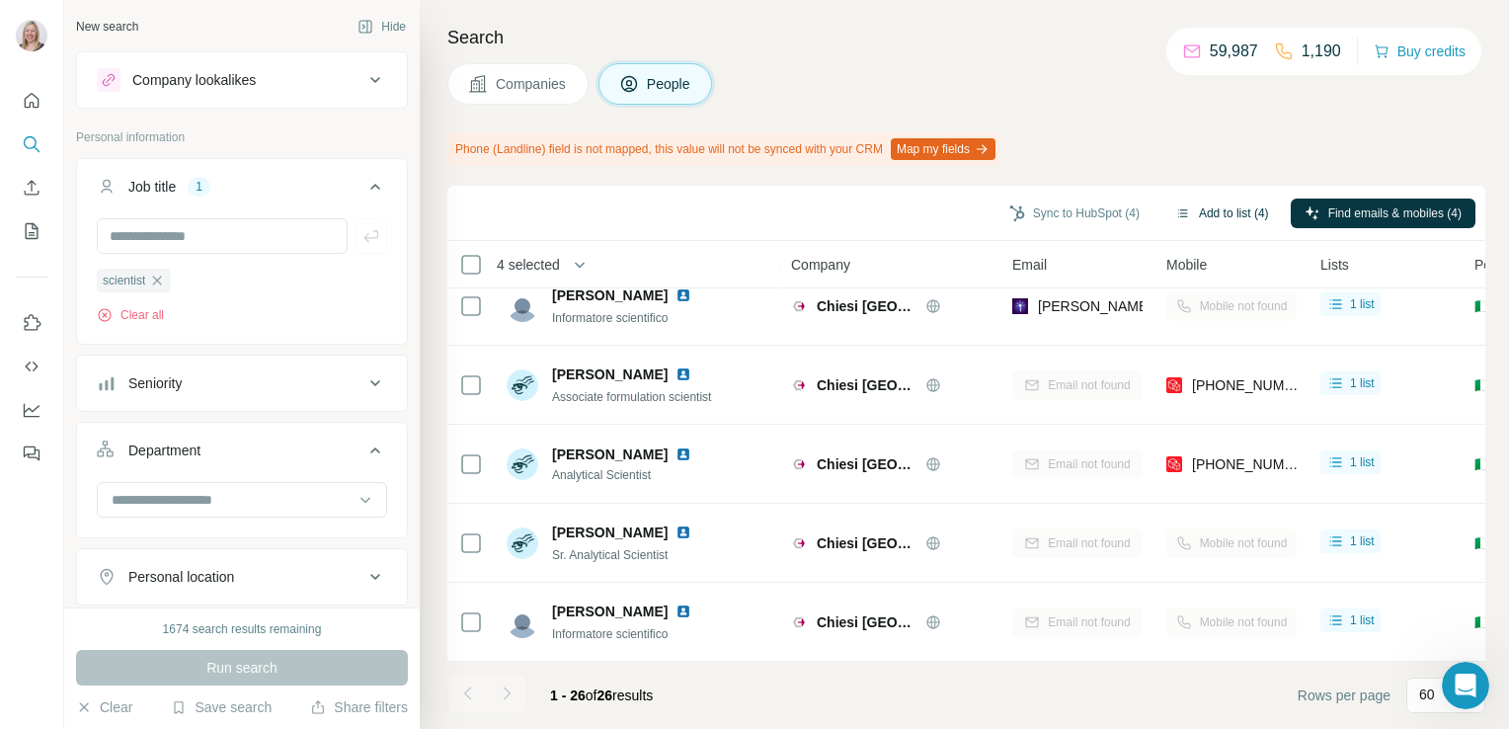
click at [1229, 207] on button "Add to list (4)" at bounding box center [1221, 213] width 121 height 30
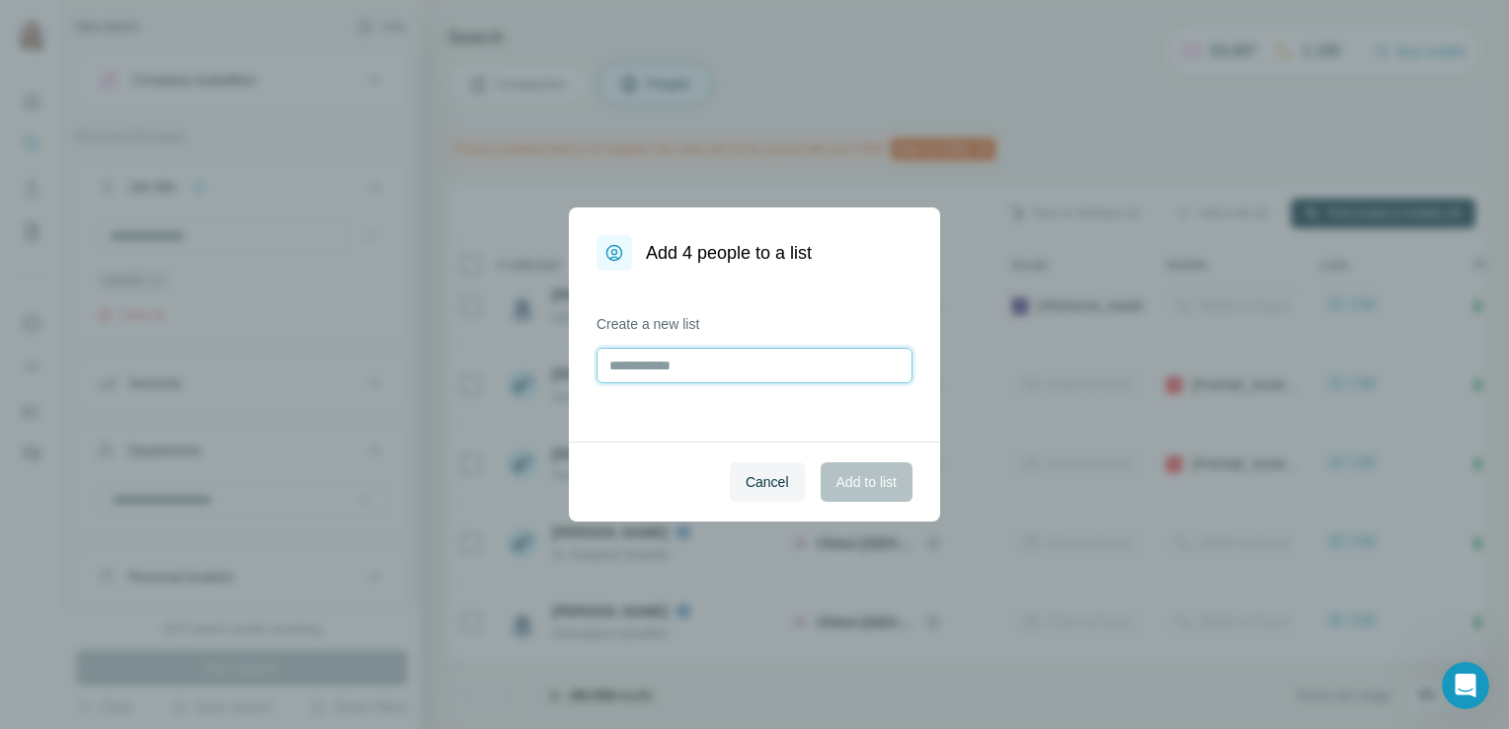
click at [696, 363] on input "text" at bounding box center [754, 366] width 316 height 36
type input "******"
click at [860, 482] on span "Add to list" at bounding box center [866, 482] width 60 height 20
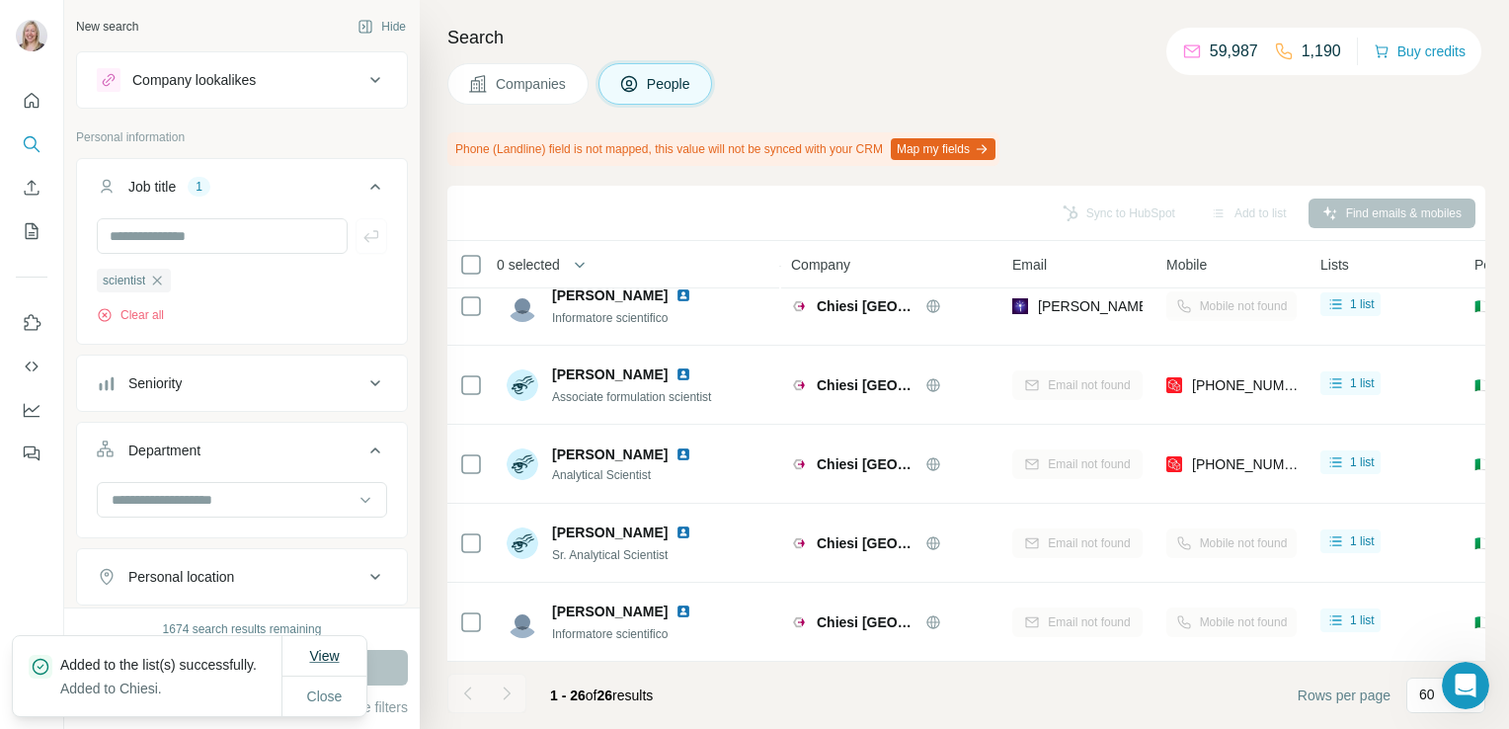
click at [321, 663] on span "View" at bounding box center [324, 656] width 30 height 16
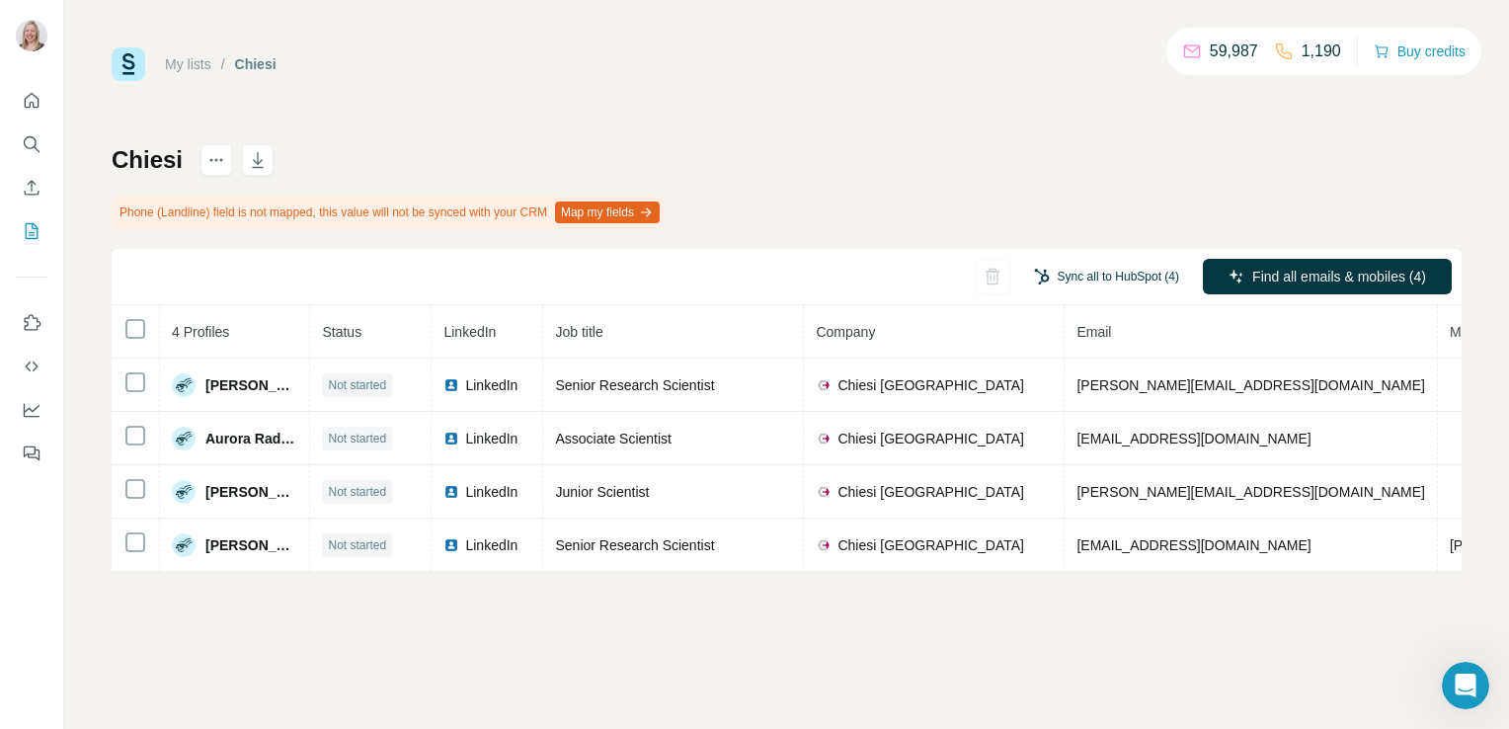
click at [1098, 278] on button "Sync all to HubSpot (4)" at bounding box center [1106, 277] width 173 height 30
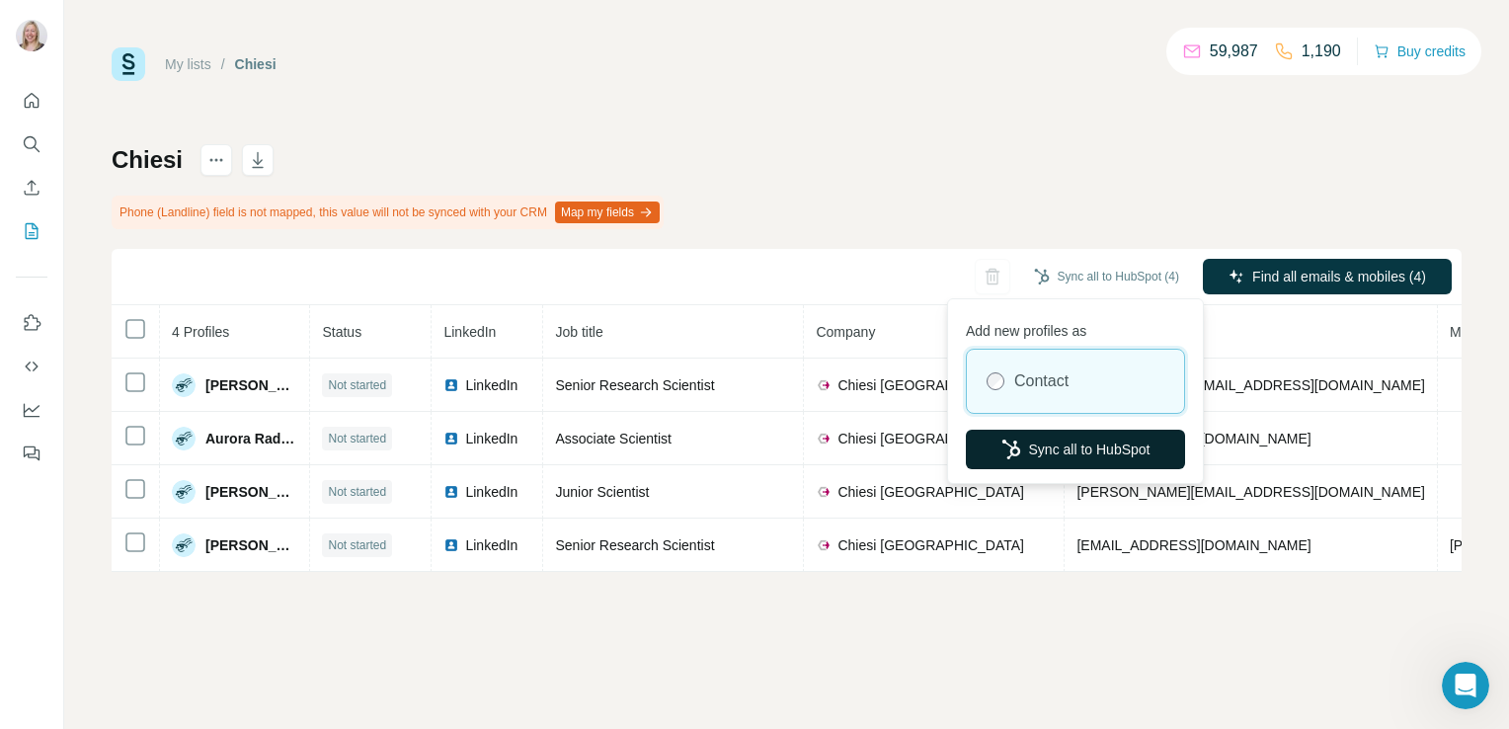
click at [1068, 449] on button "Sync all to HubSpot" at bounding box center [1075, 448] width 219 height 39
